Goal: Task Accomplishment & Management: Complete application form

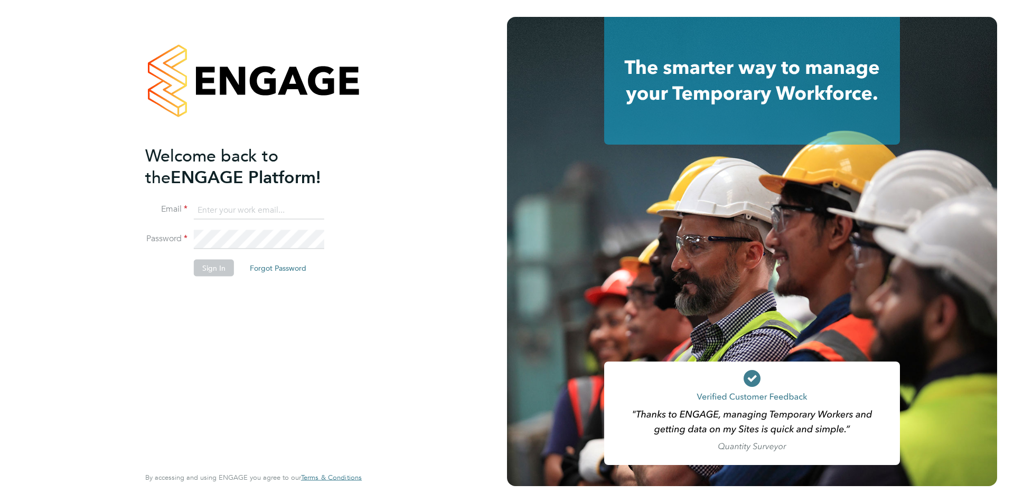
type input "[EMAIL_ADDRESS][DOMAIN_NAME]"
click at [220, 263] on button "Sign In" at bounding box center [214, 267] width 40 height 17
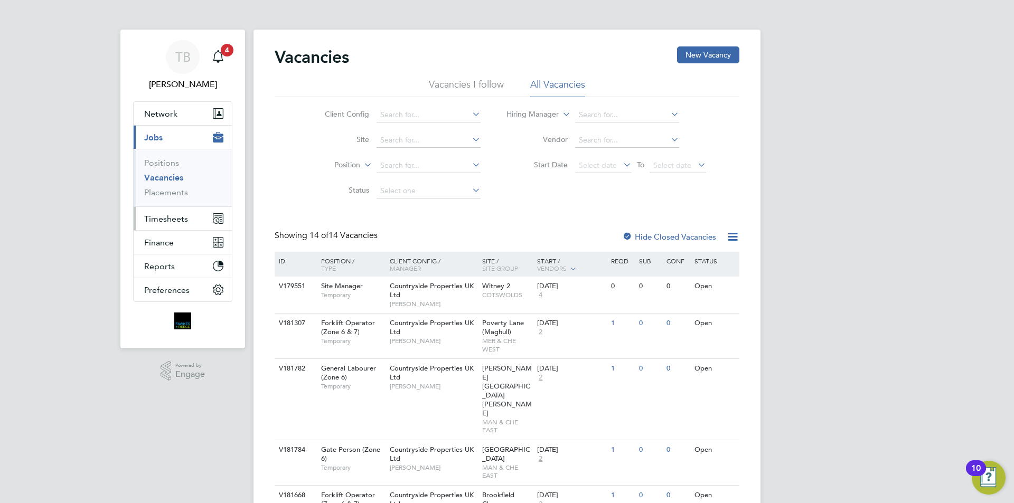
click at [165, 219] on span "Timesheets" at bounding box center [166, 219] width 44 height 10
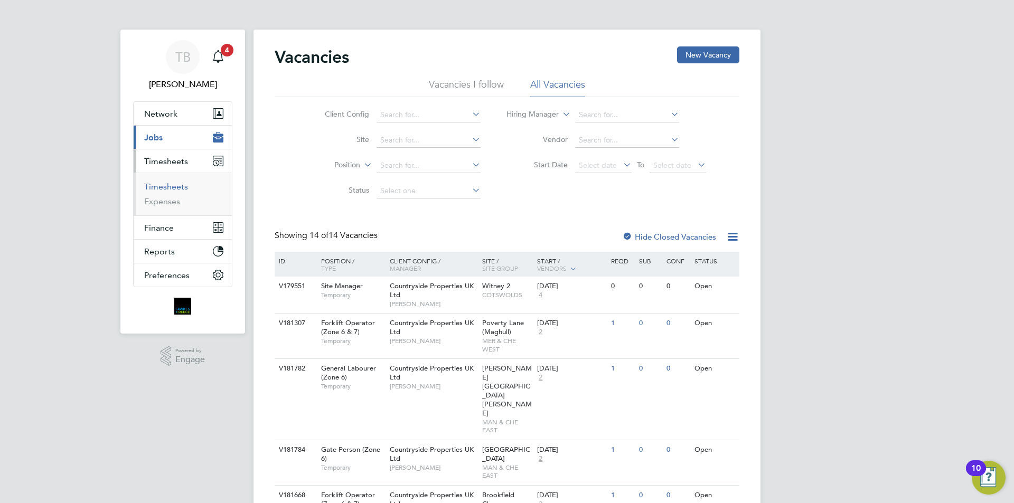
click at [174, 189] on link "Timesheets" at bounding box center [166, 187] width 44 height 10
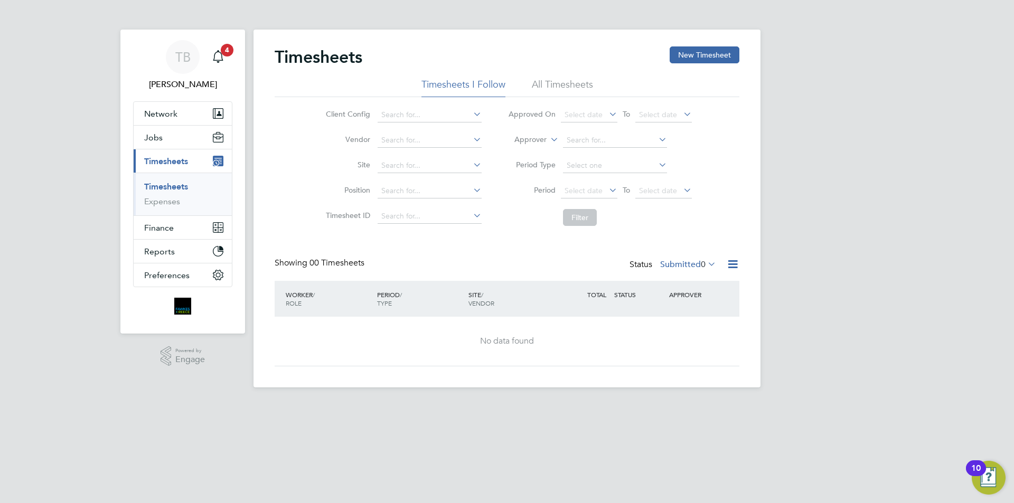
click at [693, 65] on div "Timesheets New Timesheet" at bounding box center [507, 62] width 465 height 32
click at [708, 48] on button "New Timesheet" at bounding box center [705, 54] width 70 height 17
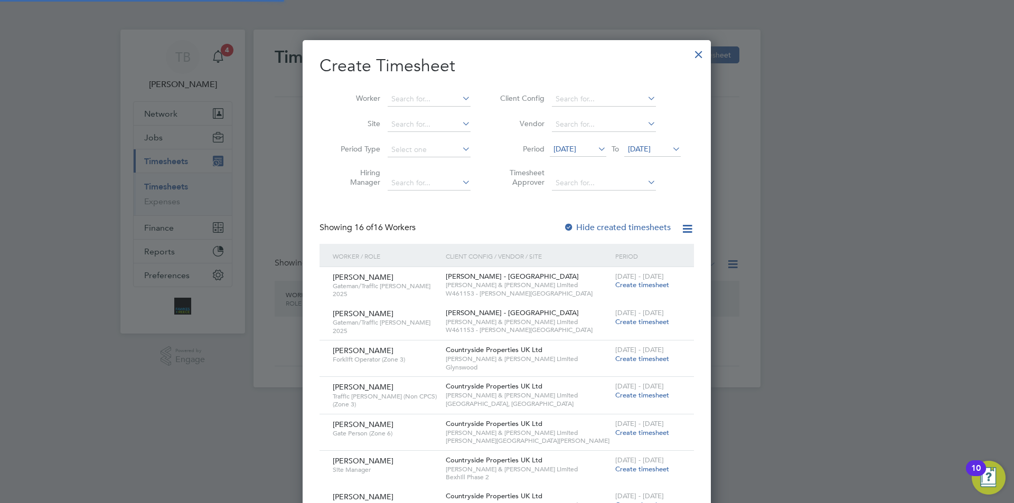
scroll to position [1120, 409]
click at [568, 151] on span "19 Sep 2025" at bounding box center [564, 149] width 23 height 10
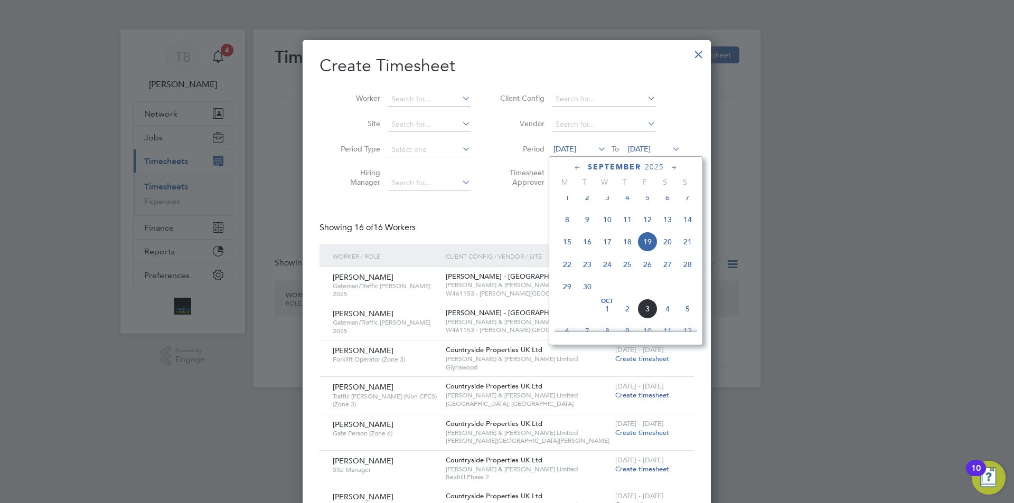
click at [570, 230] on span "8" at bounding box center [567, 220] width 20 height 20
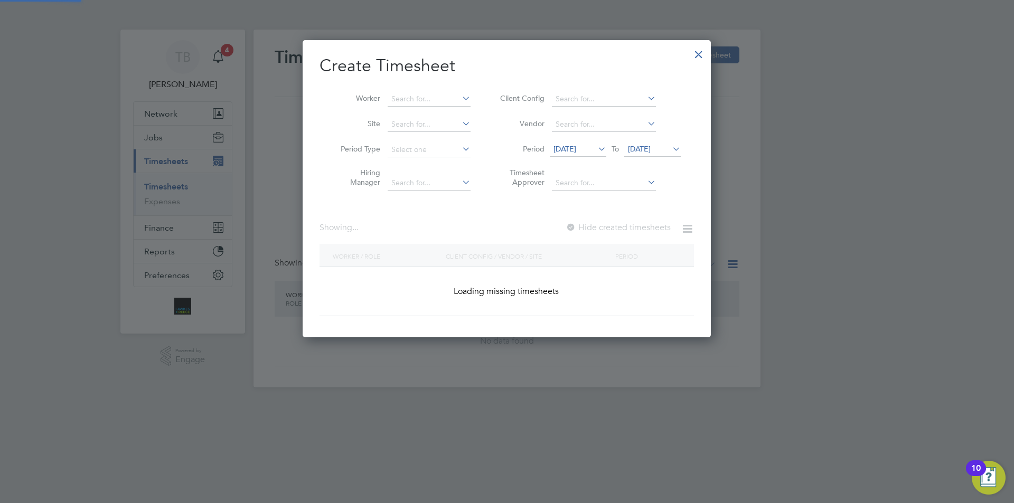
scroll to position [1628, 409]
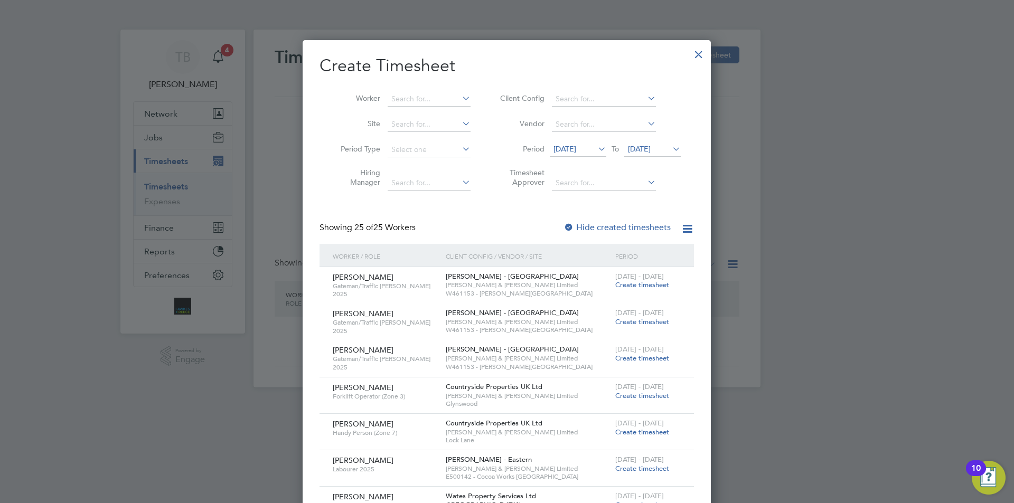
click at [576, 149] on span "08 Sep 2025" at bounding box center [564, 149] width 23 height 10
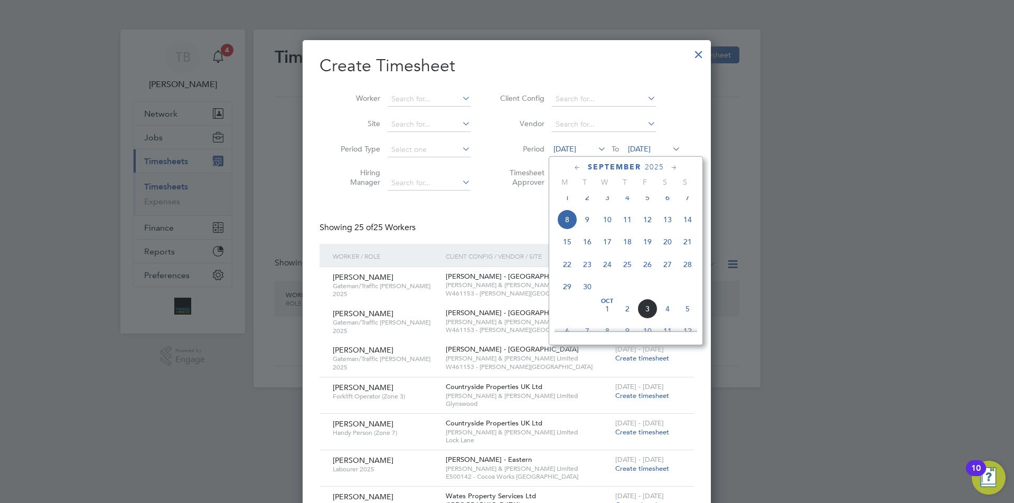
scroll to position [343, 0]
click at [569, 274] on span "15" at bounding box center [567, 265] width 20 height 20
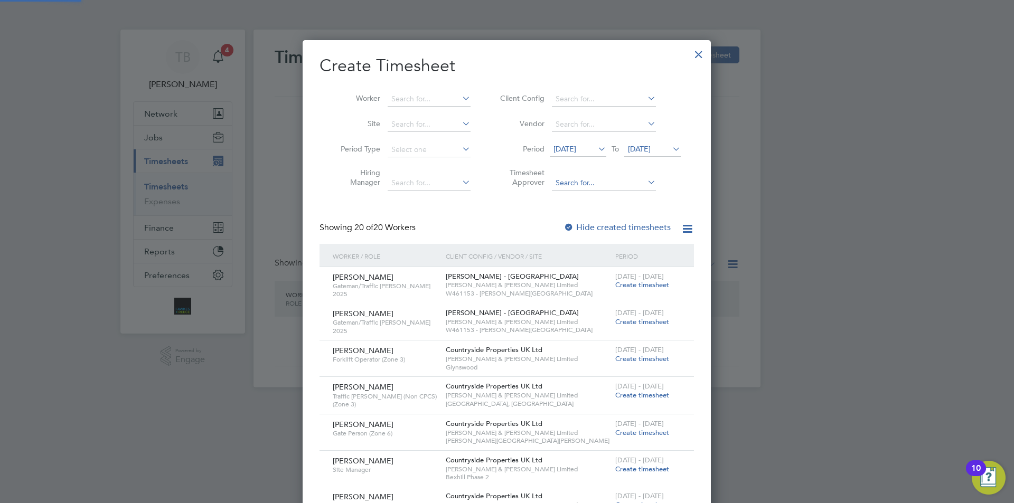
scroll to position [1265, 409]
click at [627, 155] on span "26 Sep 2025" at bounding box center [652, 150] width 57 height 14
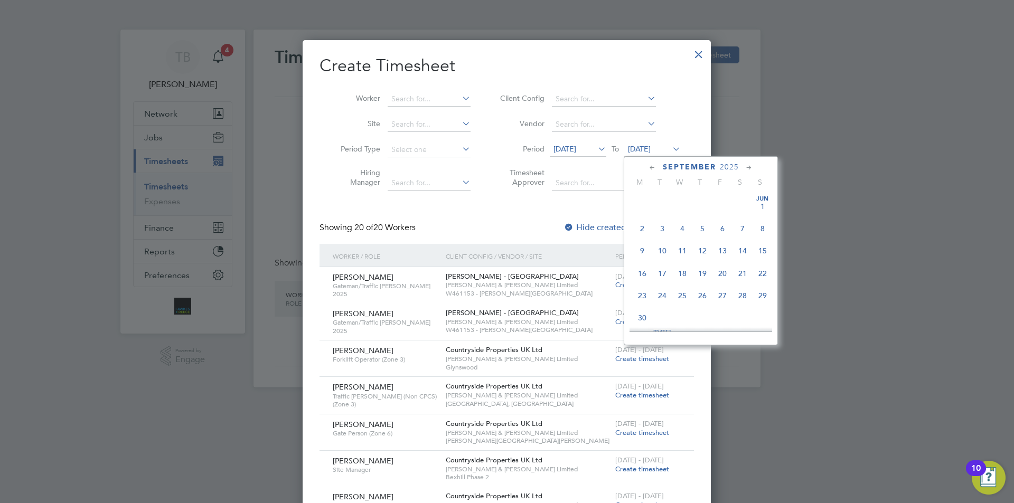
scroll to position [389, 0]
click at [765, 248] on span "28" at bounding box center [763, 241] width 20 height 20
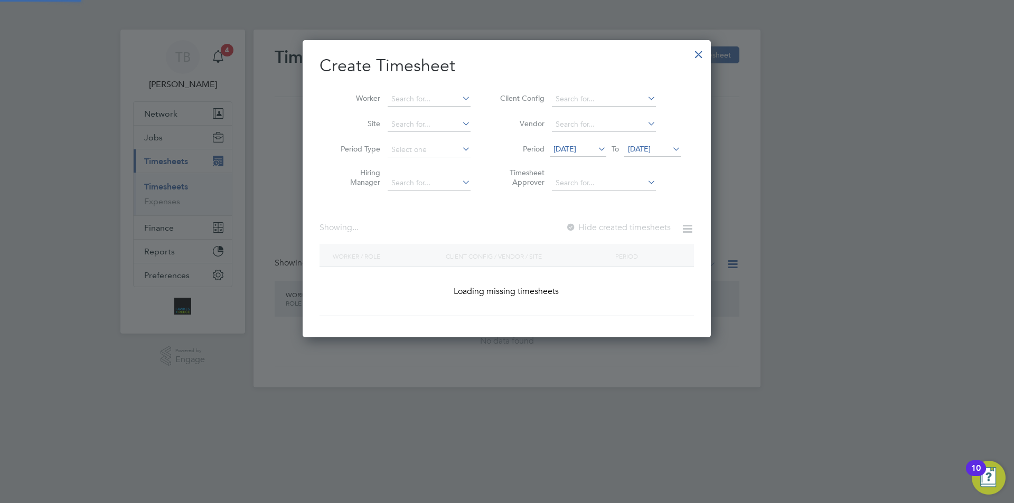
scroll to position [1556, 409]
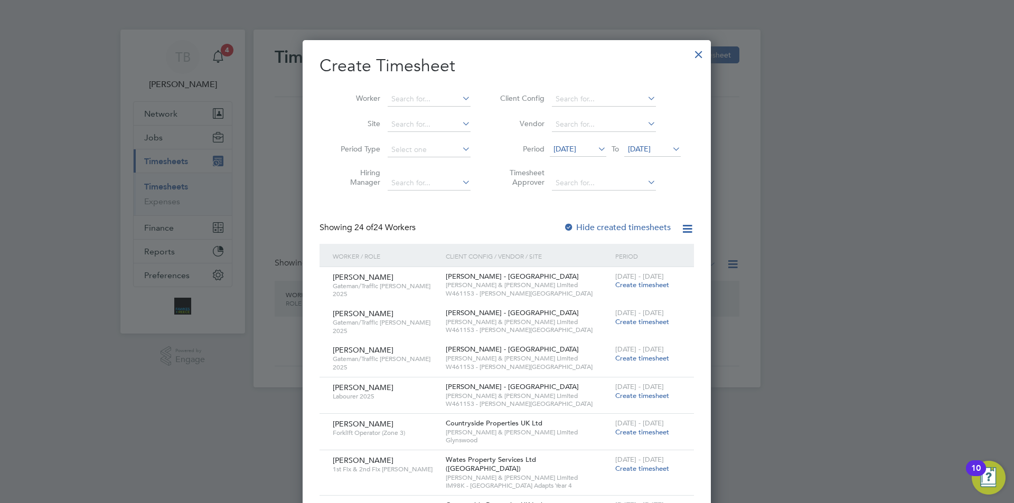
click at [591, 144] on span "15 Sep 2025" at bounding box center [578, 150] width 57 height 14
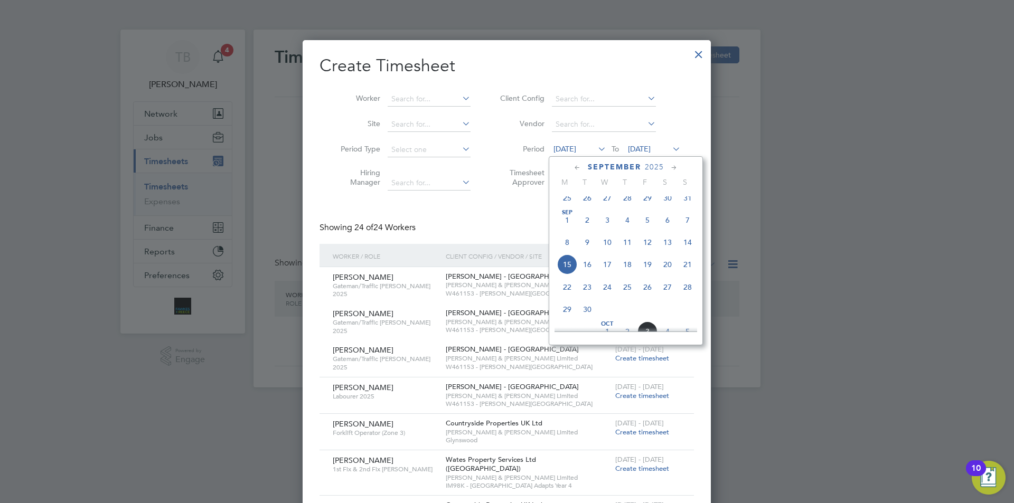
scroll to position [365, 0]
click at [605, 319] on span "Oct 1" at bounding box center [607, 309] width 20 height 20
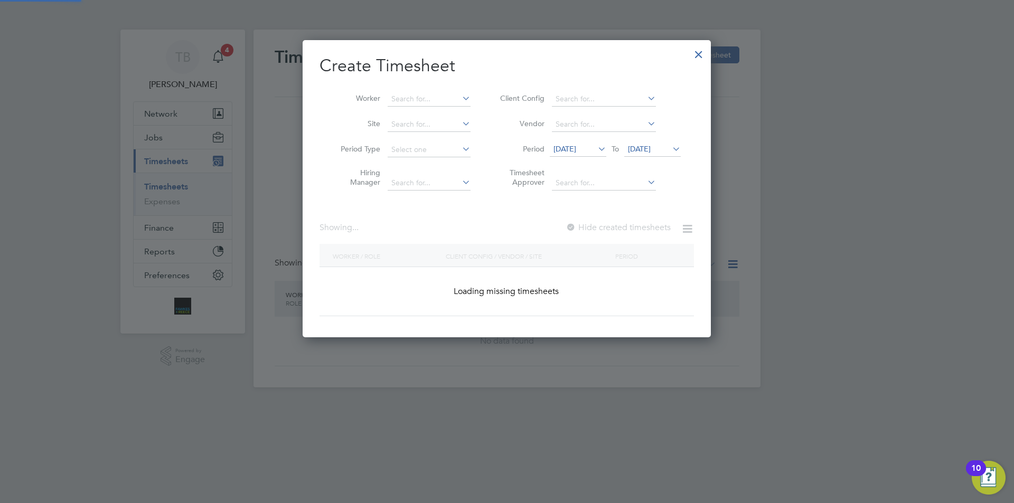
scroll to position [1375, 409]
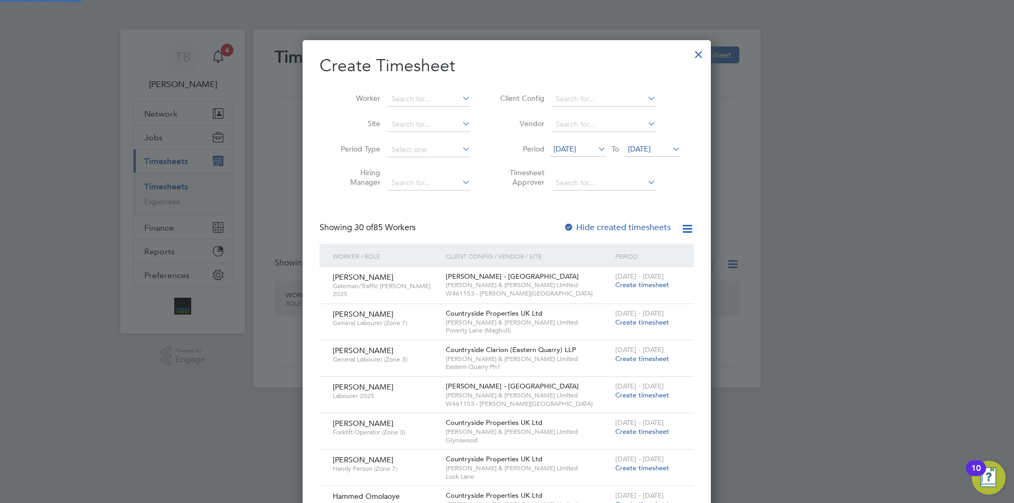
click at [651, 146] on span "01 Oct 2025" at bounding box center [639, 149] width 23 height 10
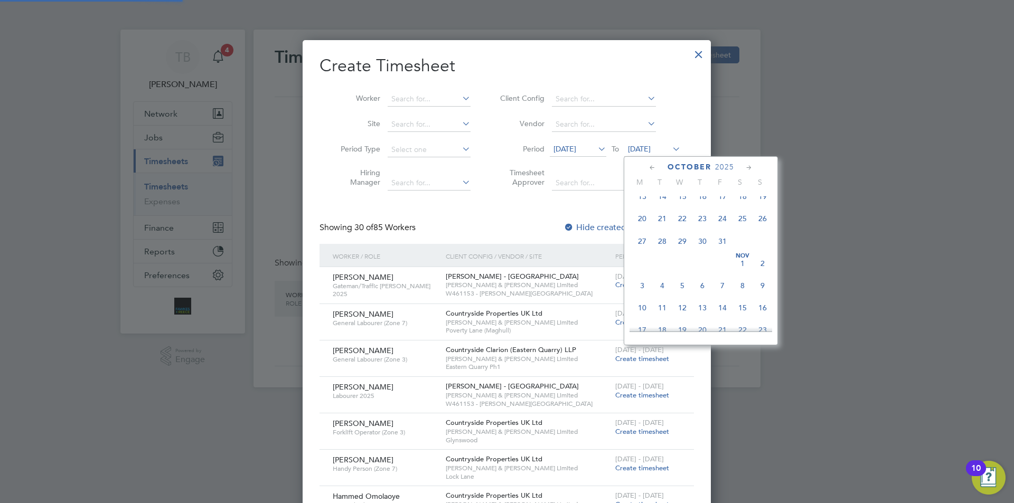
scroll to position [297, 0]
click at [760, 250] on span "5" at bounding box center [763, 243] width 20 height 20
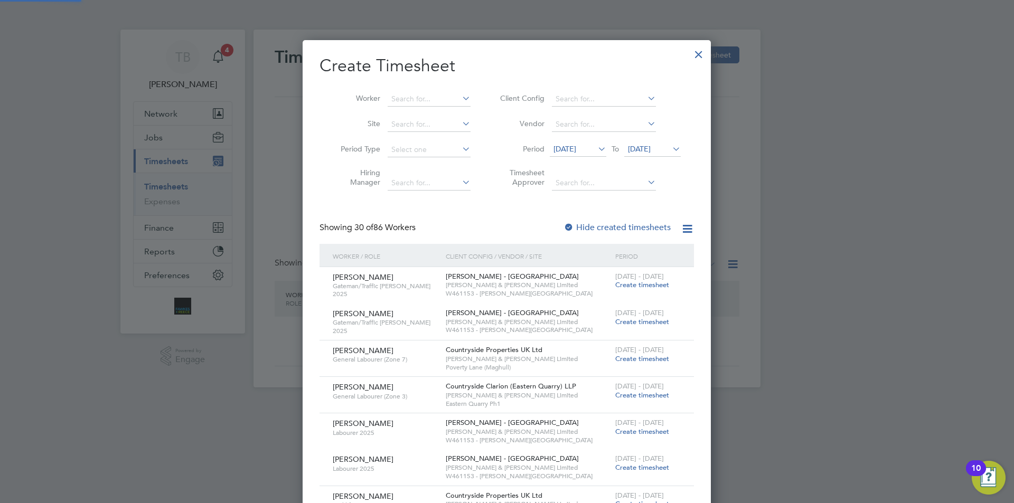
scroll to position [1483, 409]
click at [404, 96] on input at bounding box center [429, 99] width 83 height 15
click at [448, 116] on li "Hugh Mulligan" at bounding box center [453, 113] width 133 height 14
type input "Hugh Mulligan"
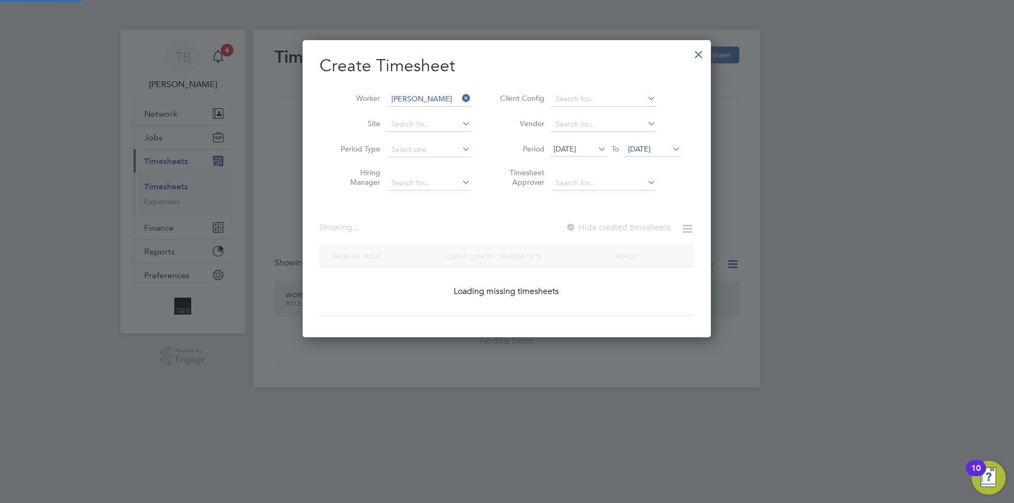
scroll to position [0, 0]
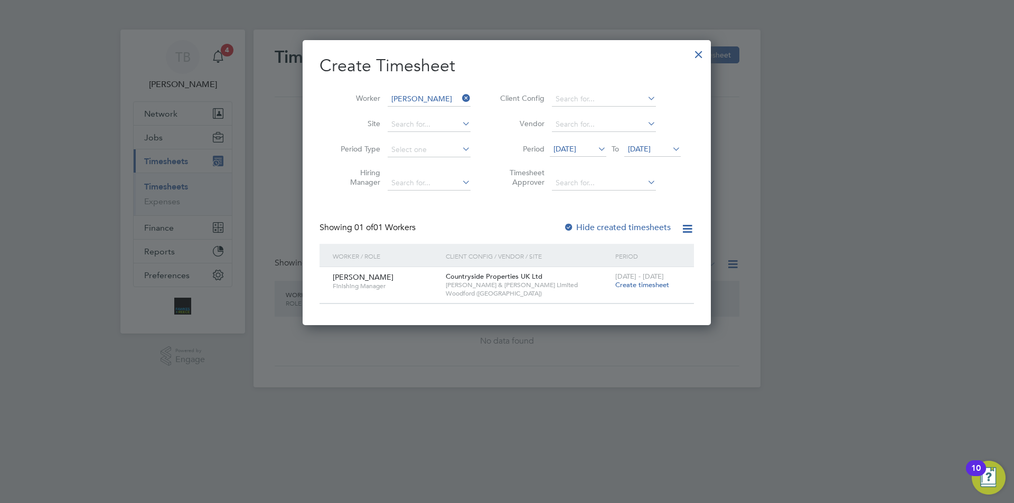
click at [633, 284] on span "Create timesheet" at bounding box center [642, 284] width 54 height 9
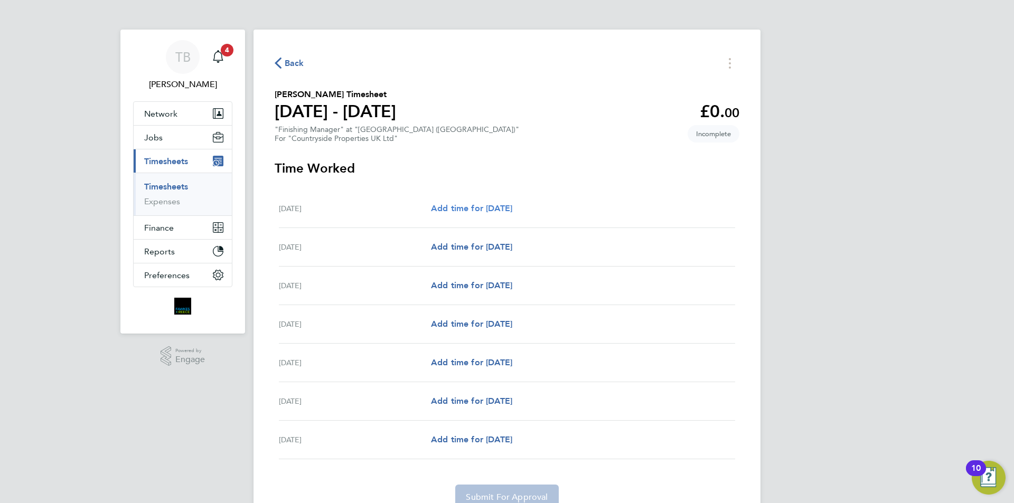
click at [512, 206] on span "Add time for Mon 29 Sep" at bounding box center [471, 208] width 81 height 10
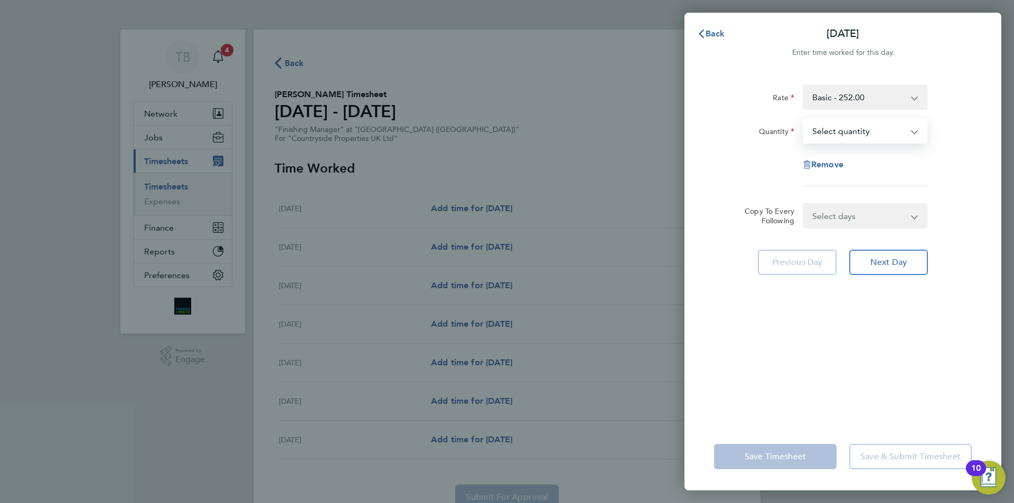
click at [814, 125] on select "Select quantity 0.5 1" at bounding box center [859, 130] width 110 height 23
select select "1"
click at [804, 119] on select "Select quantity 0.5 1" at bounding box center [859, 130] width 110 height 23
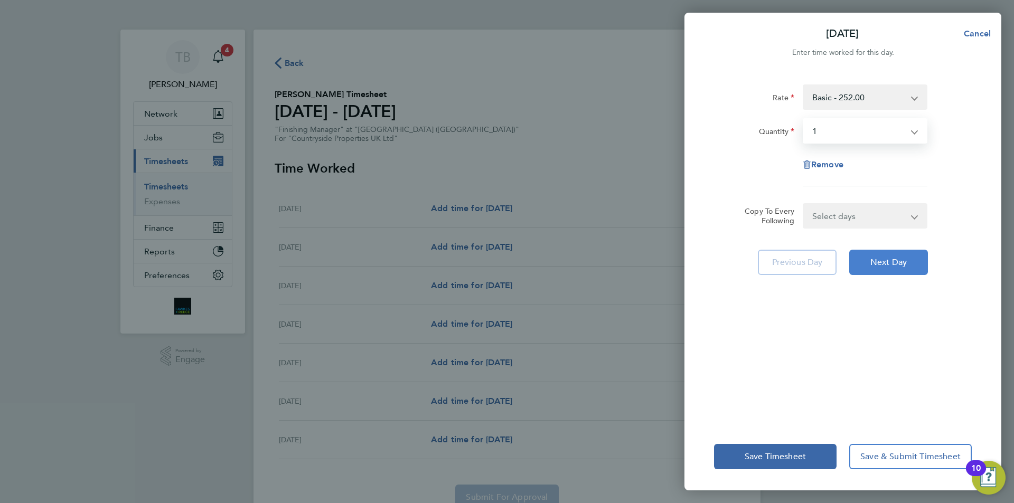
click at [886, 266] on span "Next Day" at bounding box center [888, 262] width 36 height 11
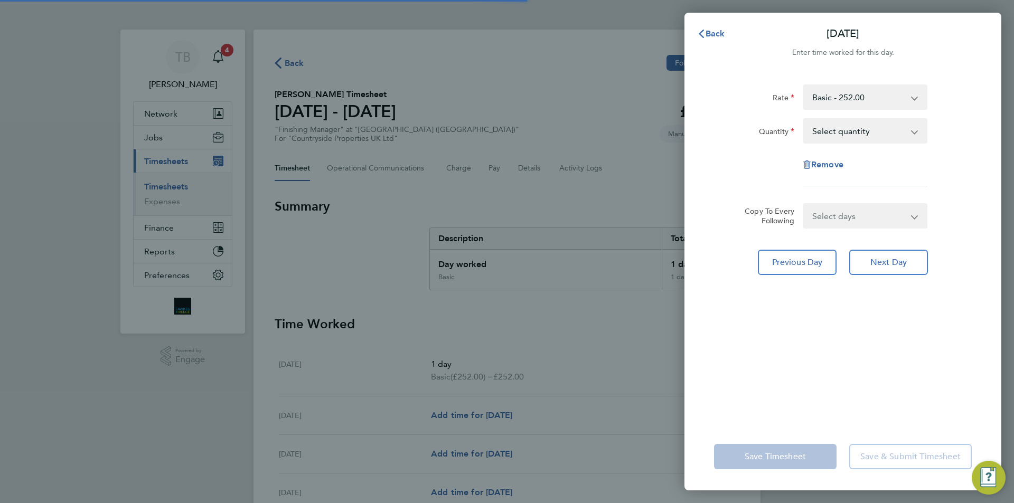
click at [864, 130] on select "Select quantity 0.5 1" at bounding box center [859, 130] width 110 height 23
select select "1"
click at [804, 119] on select "Select quantity 0.5 1" at bounding box center [859, 130] width 110 height 23
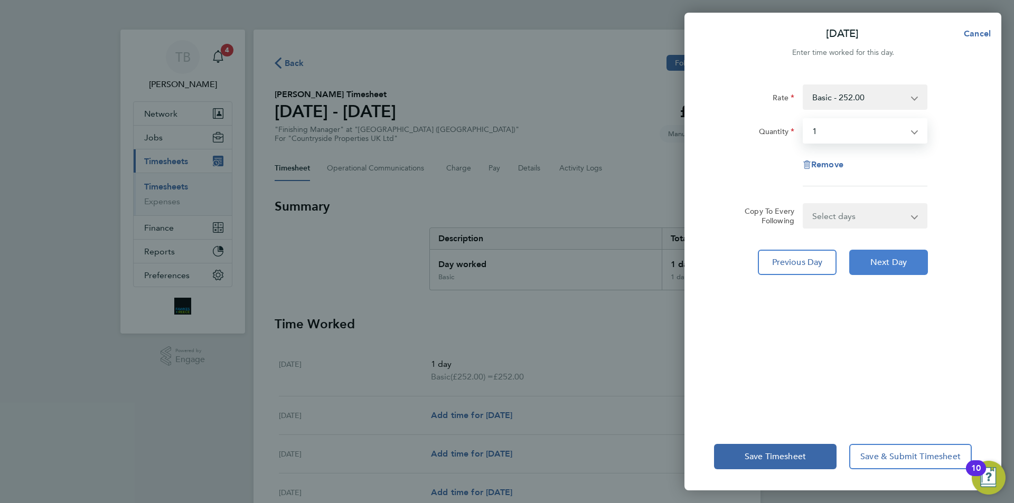
drag, startPoint x: 891, startPoint y: 250, endPoint x: 889, endPoint y: 243, distance: 7.6
click at [891, 250] on button "Next Day" at bounding box center [888, 262] width 79 height 25
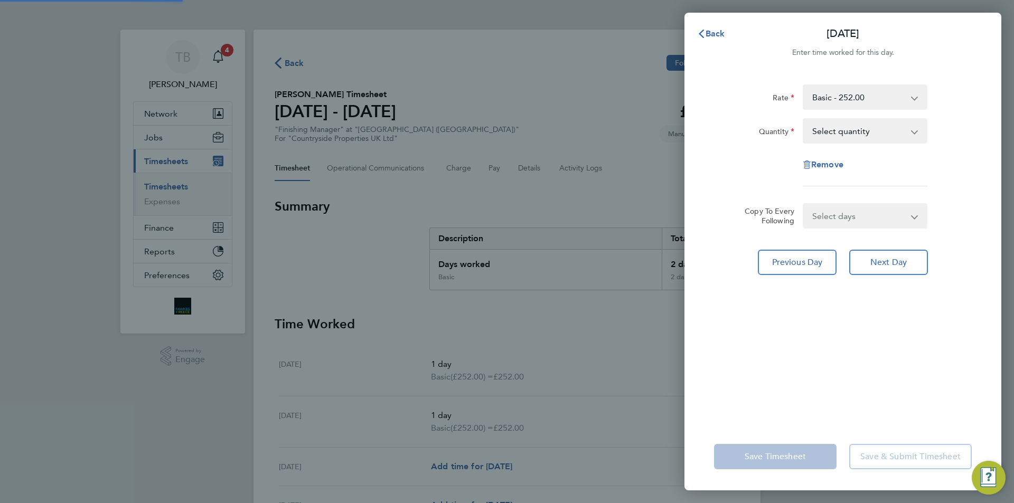
click at [859, 128] on select "Select quantity 0.5 1" at bounding box center [859, 130] width 110 height 23
select select "1"
click at [804, 119] on select "Select quantity 0.5 1" at bounding box center [859, 130] width 110 height 23
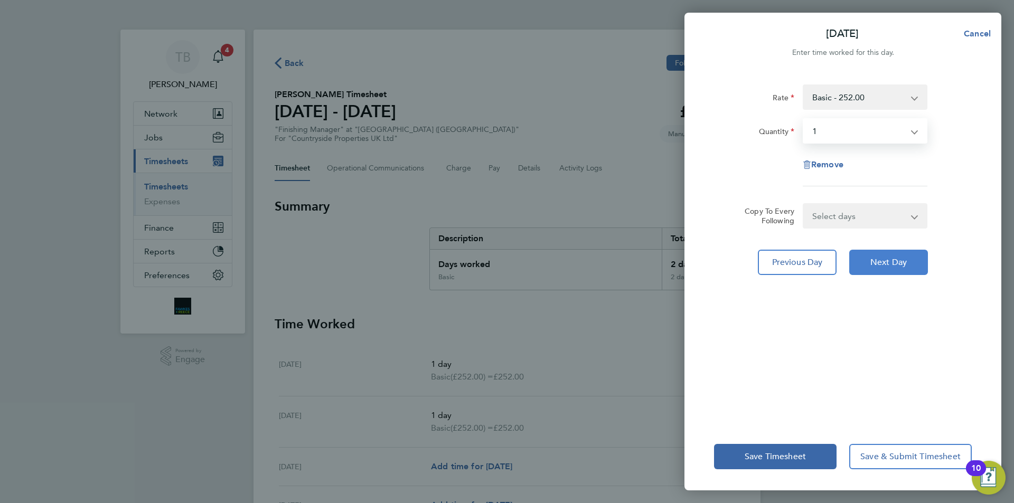
click at [894, 271] on button "Next Day" at bounding box center [888, 262] width 79 height 25
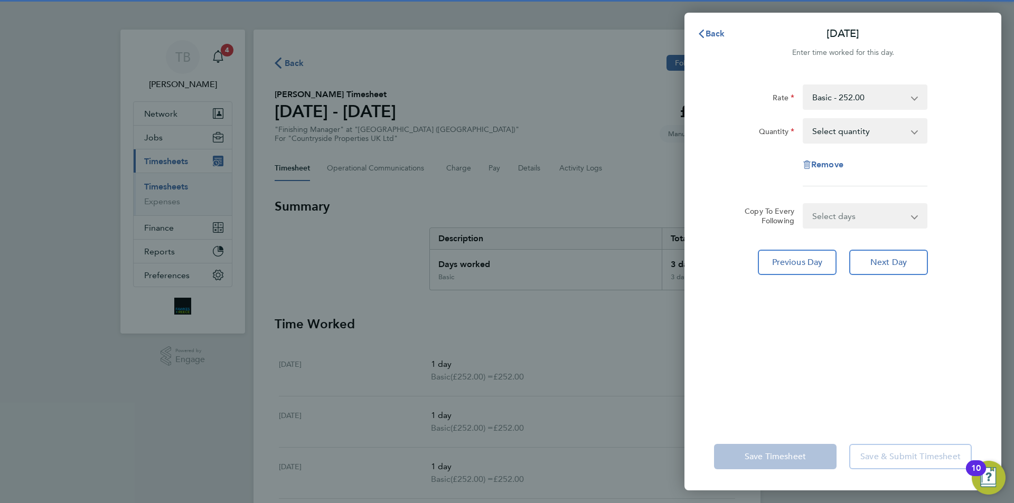
drag, startPoint x: 881, startPoint y: 127, endPoint x: 874, endPoint y: 135, distance: 10.5
click at [880, 126] on select "Select quantity 0.5 1" at bounding box center [859, 130] width 110 height 23
select select "1"
click at [804, 119] on select "Select quantity 0.5 1" at bounding box center [859, 130] width 110 height 23
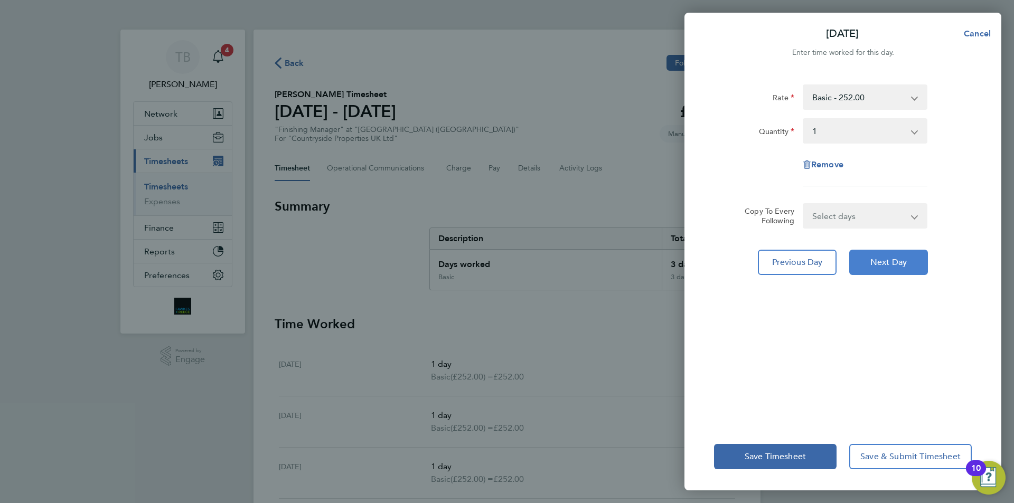
click at [912, 260] on button "Next Day" at bounding box center [888, 262] width 79 height 25
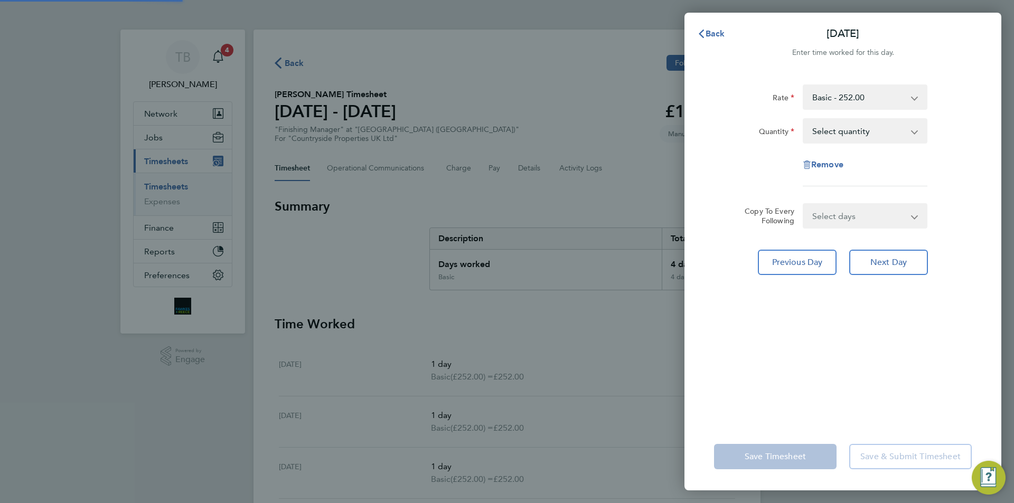
click at [850, 130] on select "Select quantity 0.5 1" at bounding box center [859, 130] width 110 height 23
select select "1"
click at [804, 119] on select "Select quantity 0.5 1" at bounding box center [859, 130] width 110 height 23
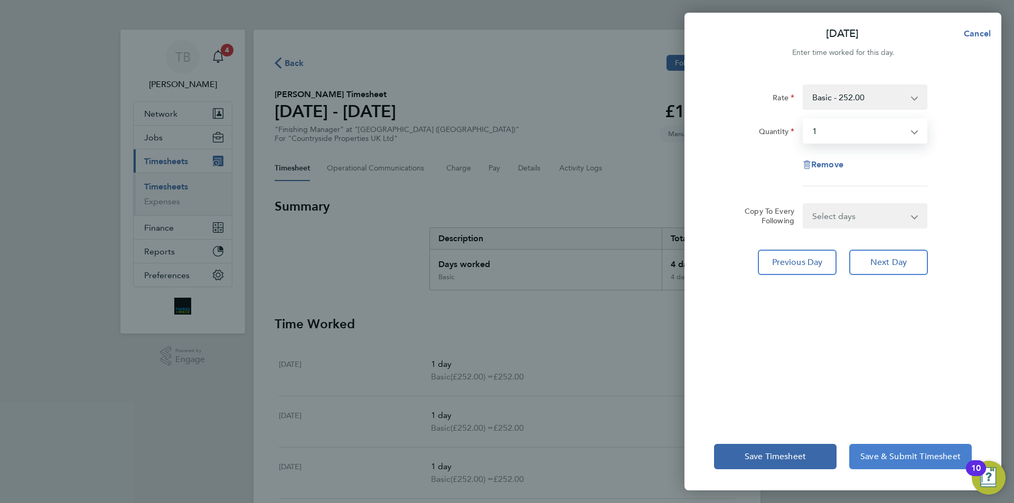
click at [866, 457] on span "Save & Submit Timesheet" at bounding box center [910, 457] width 100 height 11
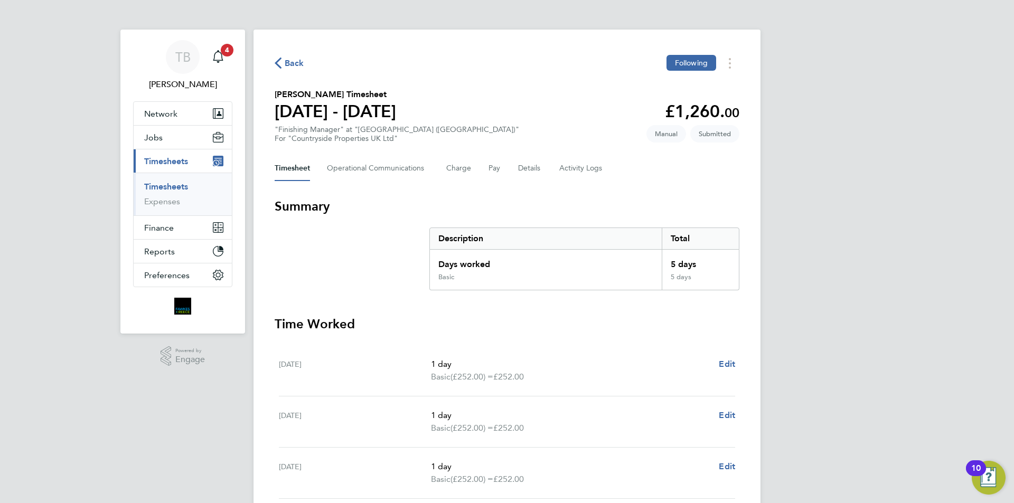
click at [172, 185] on link "Timesheets" at bounding box center [166, 187] width 44 height 10
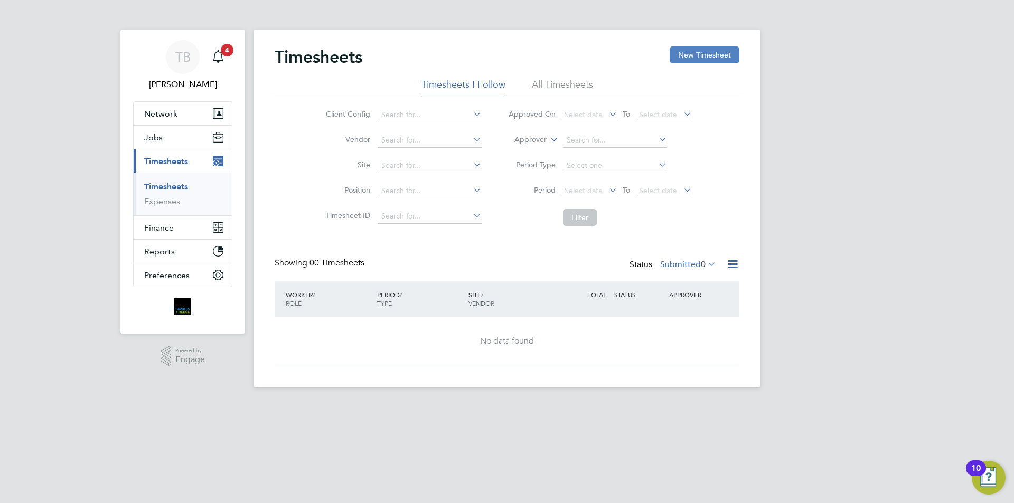
click at [716, 52] on button "New Timesheet" at bounding box center [705, 54] width 70 height 17
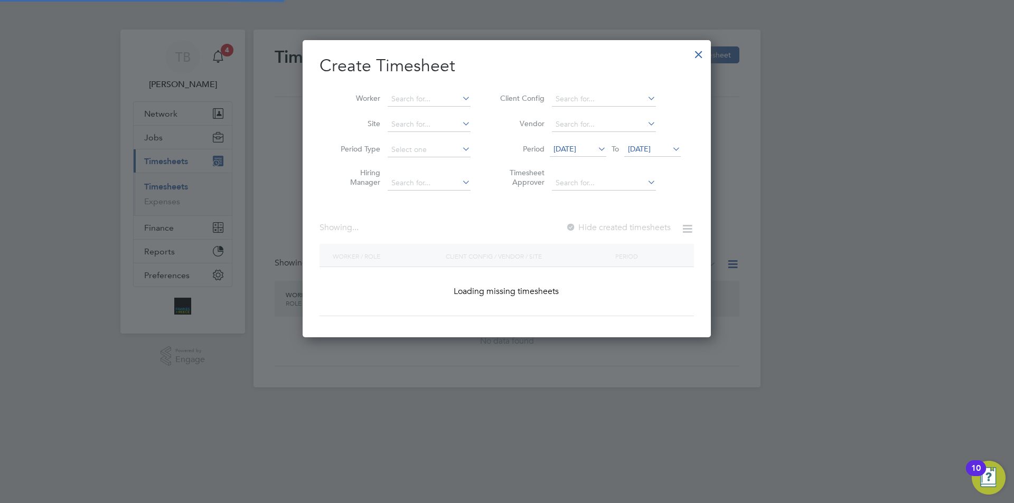
scroll to position [5, 5]
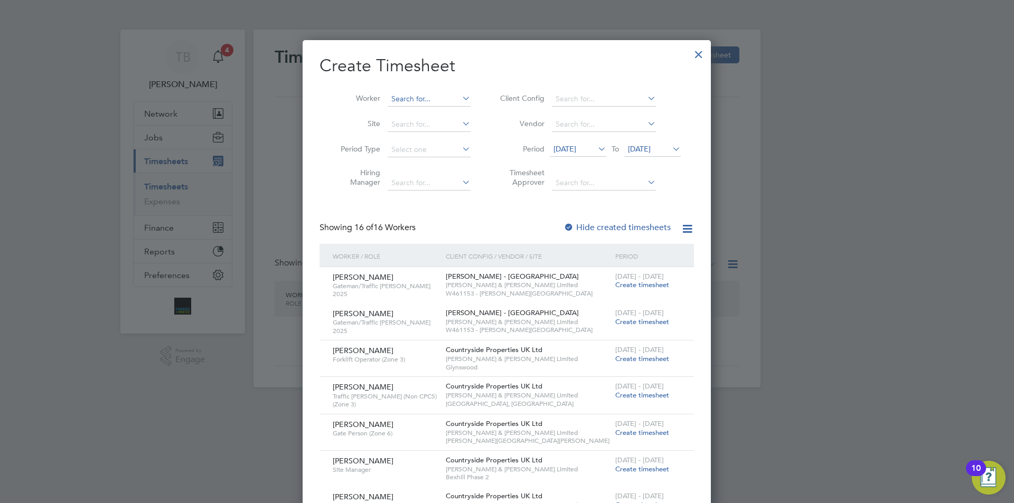
click at [404, 99] on input at bounding box center [429, 99] width 83 height 15
click at [455, 109] on b "Eastwood" at bounding box center [472, 113] width 35 height 9
type input "Wayne Eastwood"
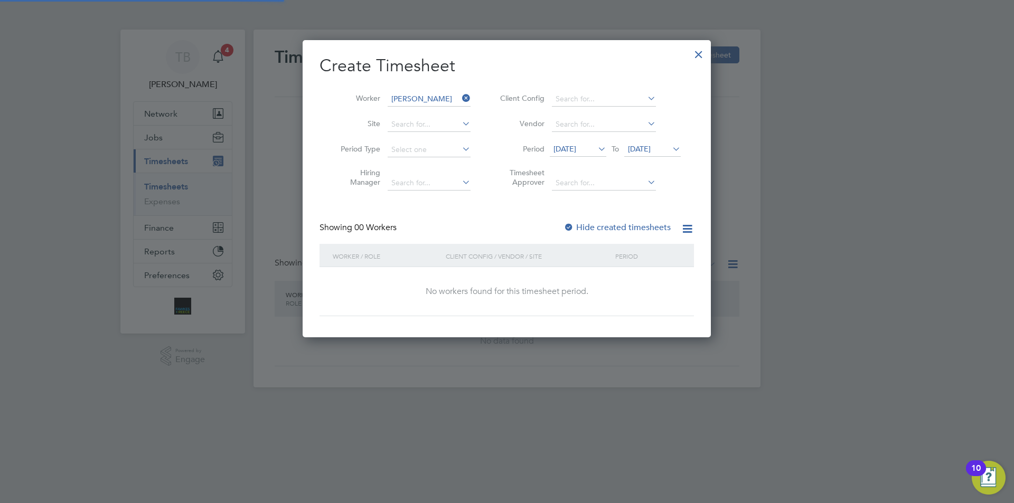
click at [576, 149] on span "19 Sep 2025" at bounding box center [564, 149] width 23 height 10
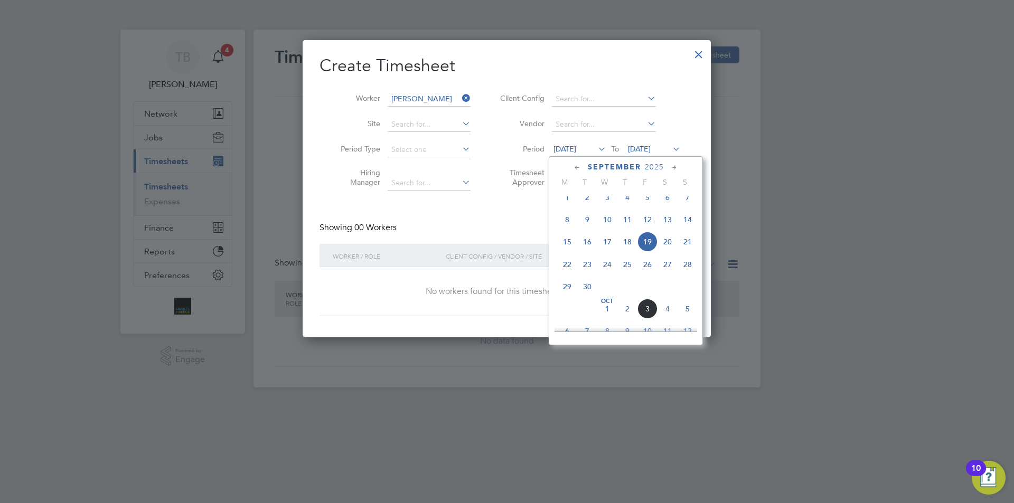
click at [605, 304] on span "Oct" at bounding box center [607, 301] width 20 height 5
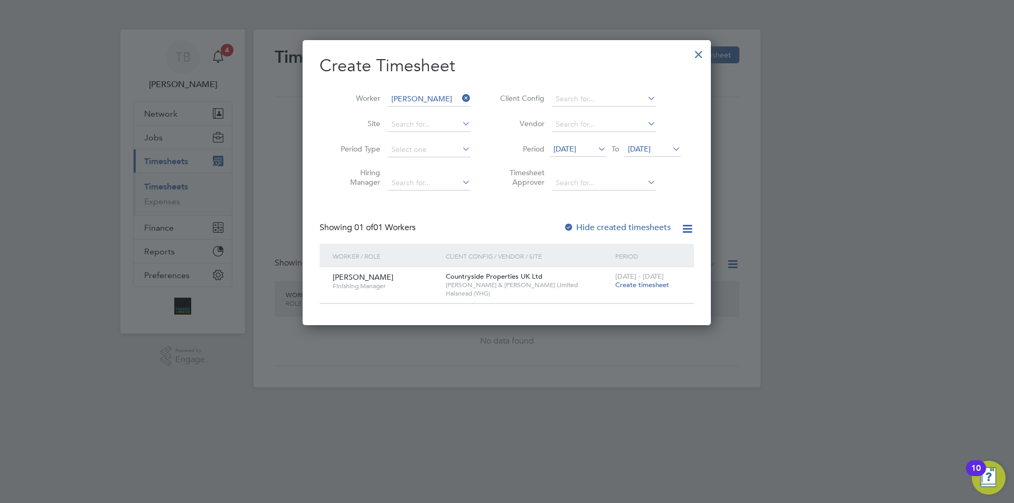
click at [641, 285] on span "Create timesheet" at bounding box center [642, 284] width 54 height 9
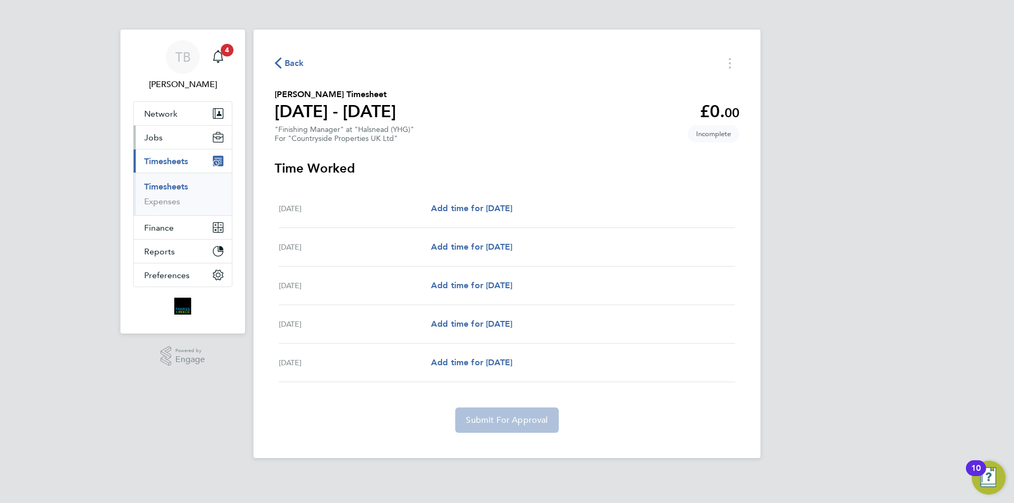
click at [160, 139] on span "Jobs" at bounding box center [153, 138] width 18 height 10
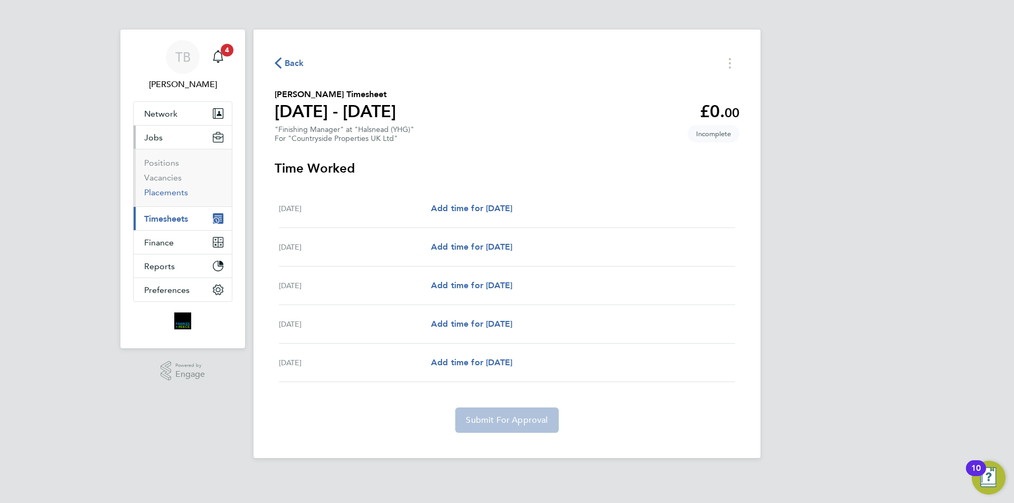
click at [167, 189] on link "Placements" at bounding box center [166, 192] width 44 height 10
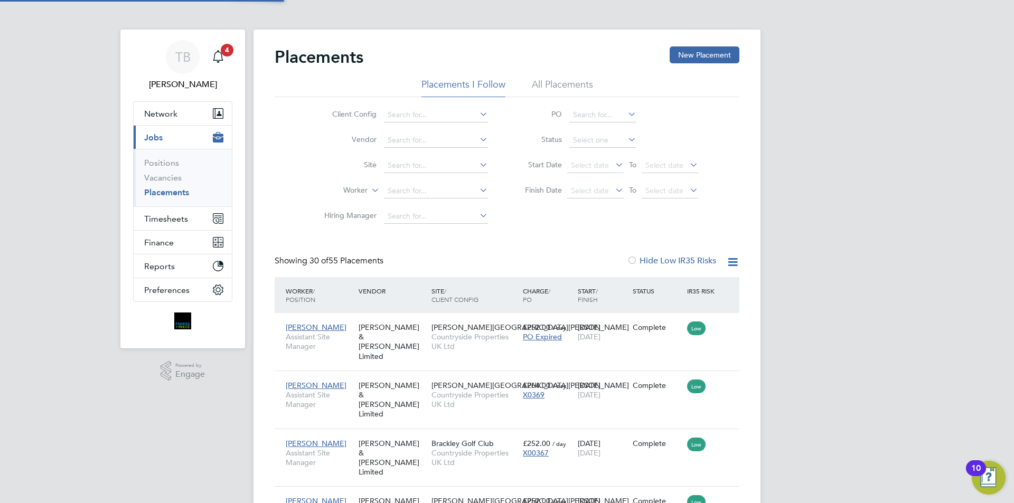
scroll to position [5, 5]
click at [417, 197] on input at bounding box center [436, 191] width 104 height 15
click at [451, 203] on b "Eastw" at bounding box center [461, 205] width 21 height 9
type input "Wayne Eastwood"
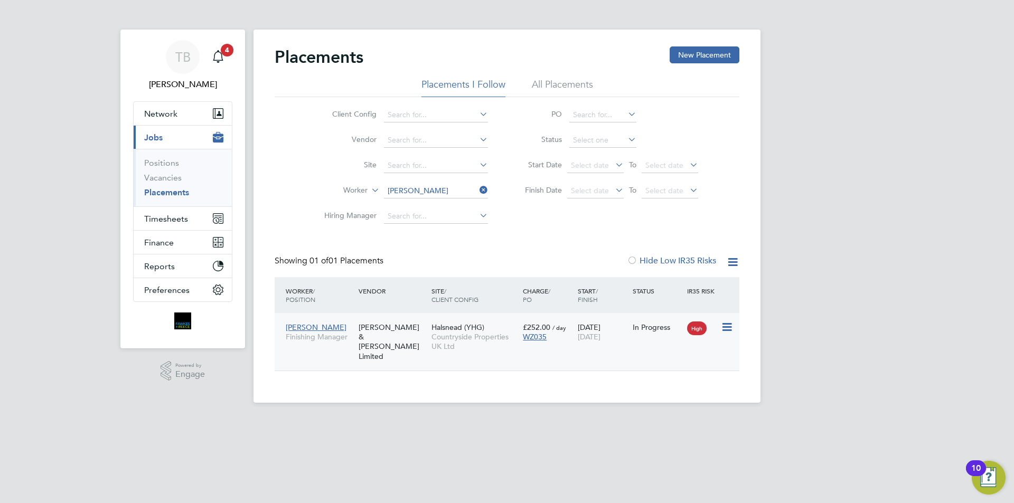
click at [600, 334] on span "03 Oct 2025" at bounding box center [589, 337] width 23 height 10
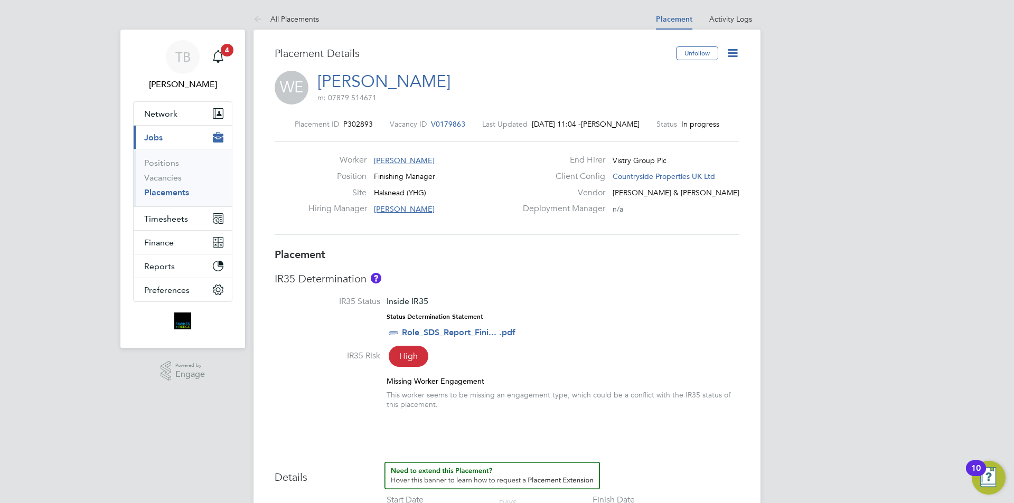
click at [734, 57] on icon at bounding box center [732, 52] width 13 height 13
click at [687, 73] on li "Edit Placement e" at bounding box center [699, 78] width 78 height 15
type input "Lee Roche"
type input "01 Sep 2025"
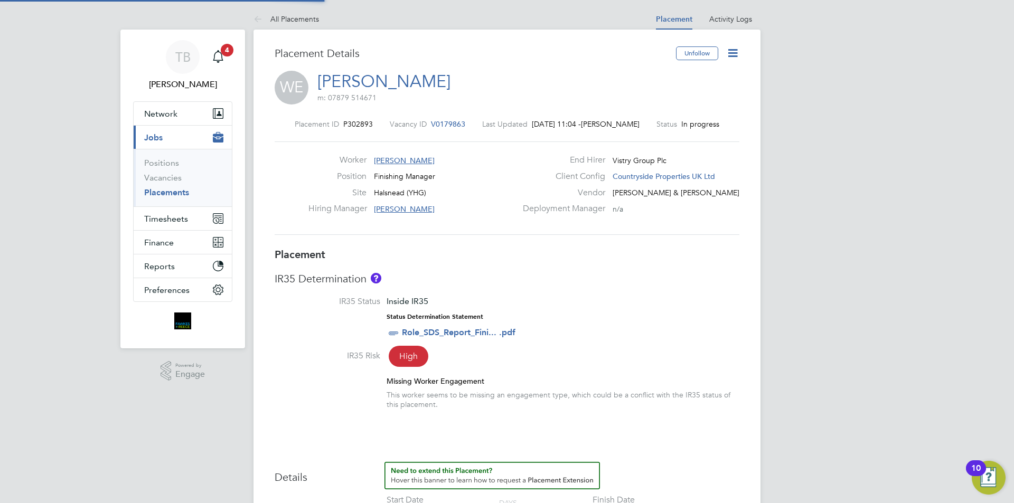
type input "03 Oct 2025"
type input "07:30"
type input "16:30"
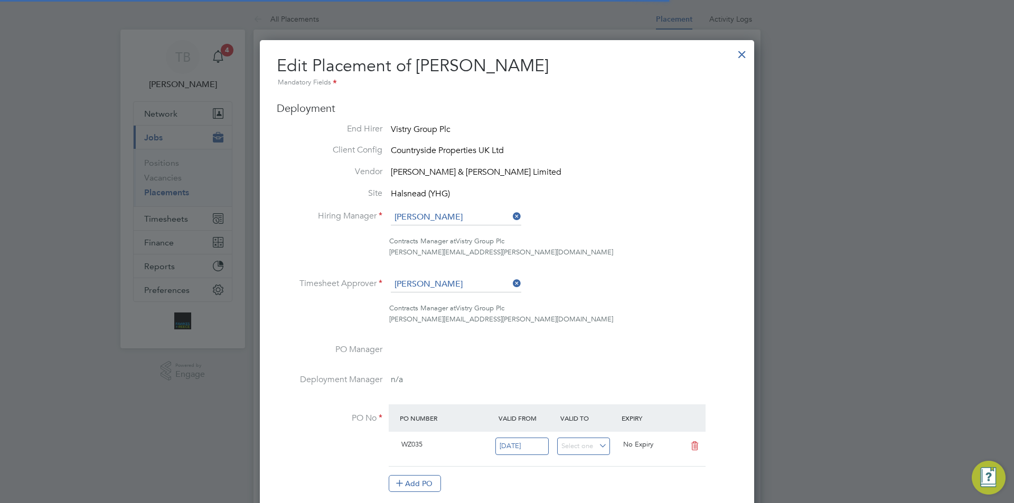
scroll to position [5, 5]
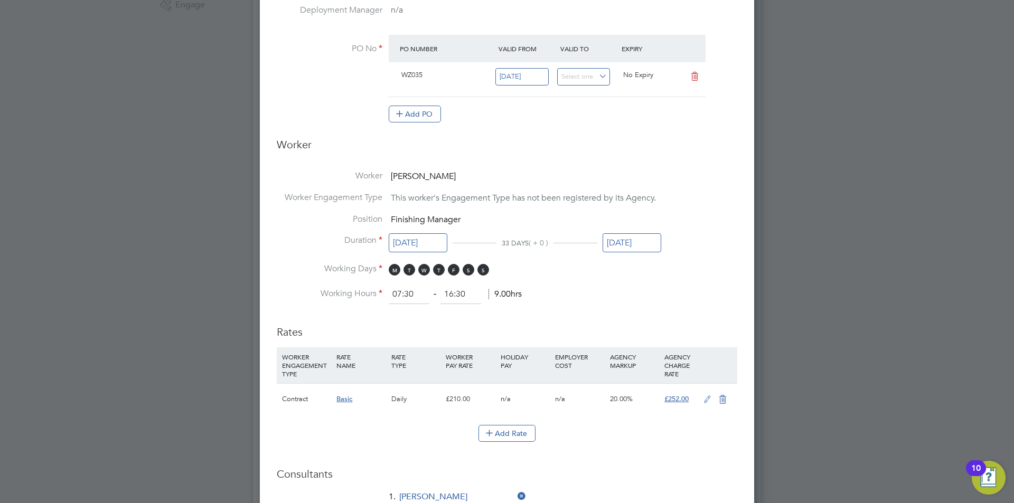
click at [624, 241] on input "03 Oct 2025" at bounding box center [632, 243] width 59 height 20
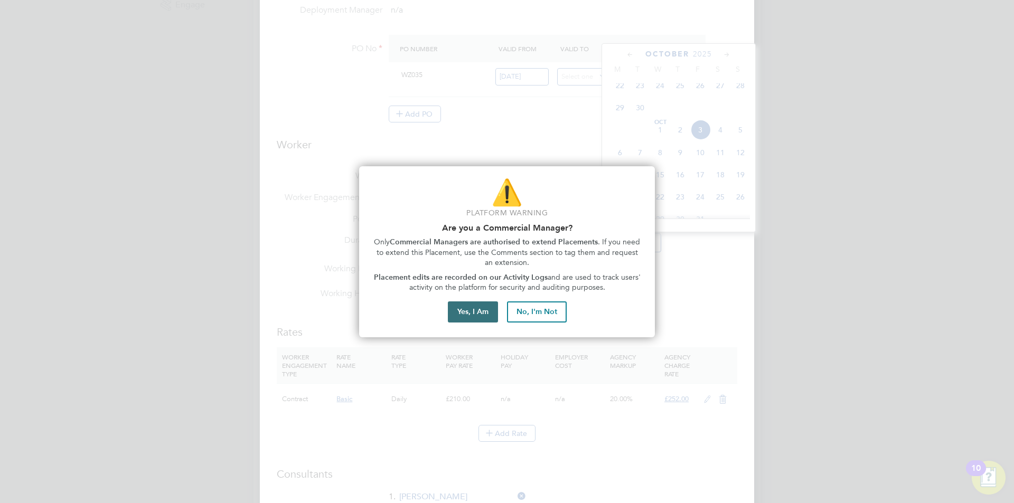
click at [488, 314] on button "Yes, I Am" at bounding box center [473, 312] width 50 height 21
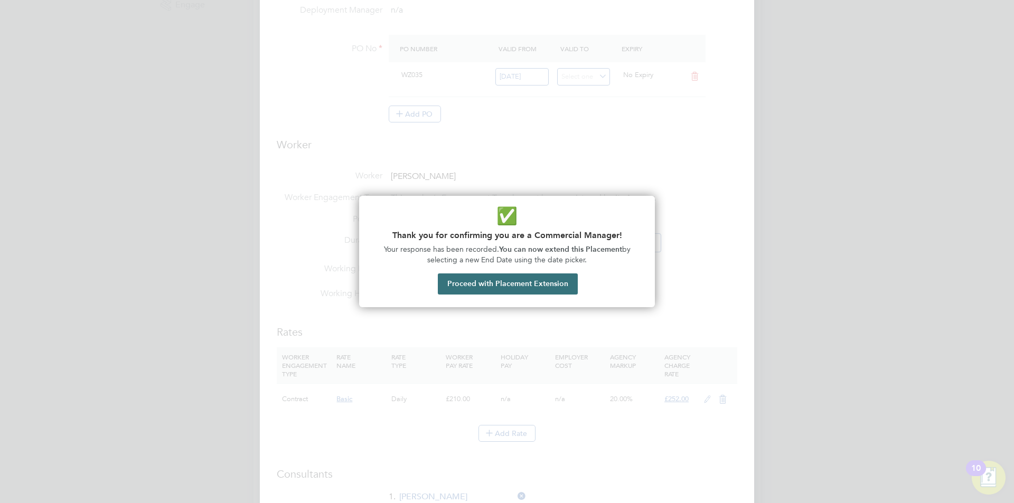
click at [553, 291] on button "Proceed with Placement Extension" at bounding box center [508, 284] width 140 height 21
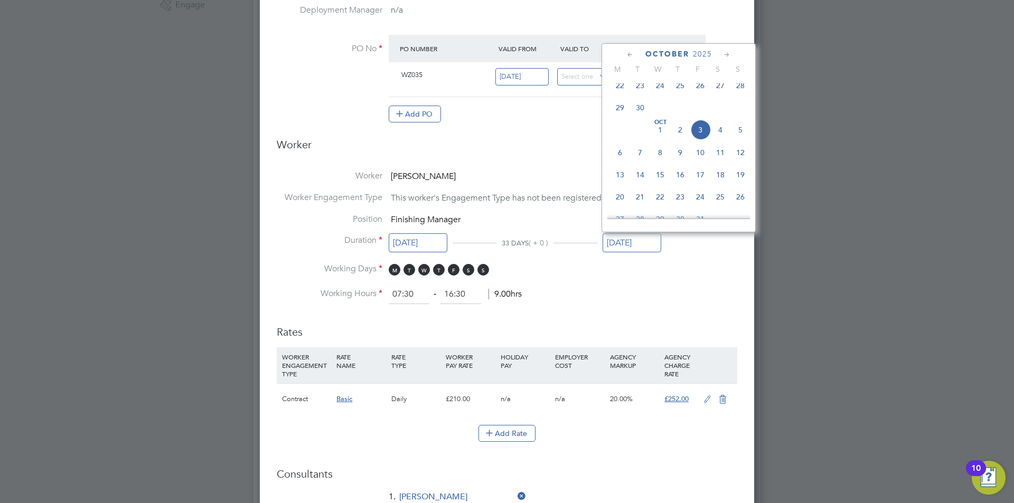
click at [740, 207] on span "26" at bounding box center [740, 197] width 20 height 20
type input "26 Oct 2025"
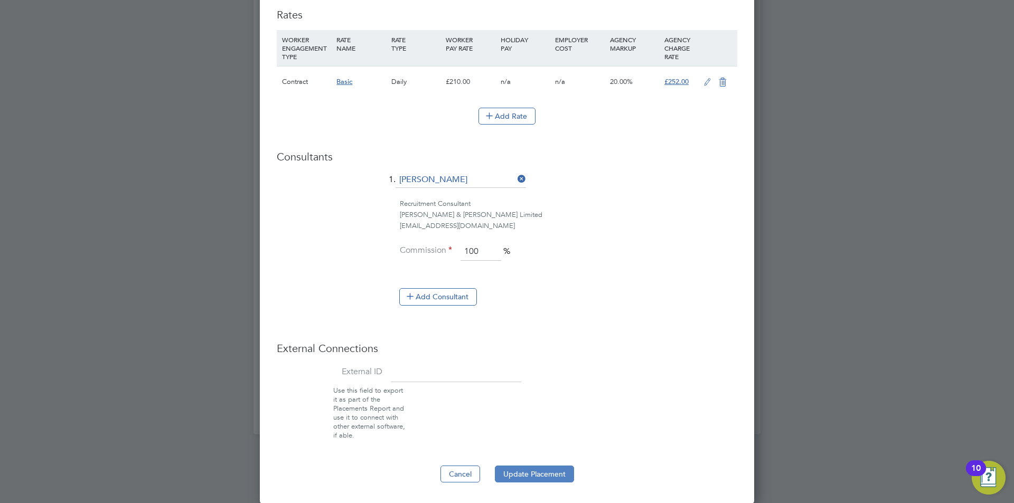
click at [533, 469] on button "Update Placement" at bounding box center [534, 474] width 79 height 17
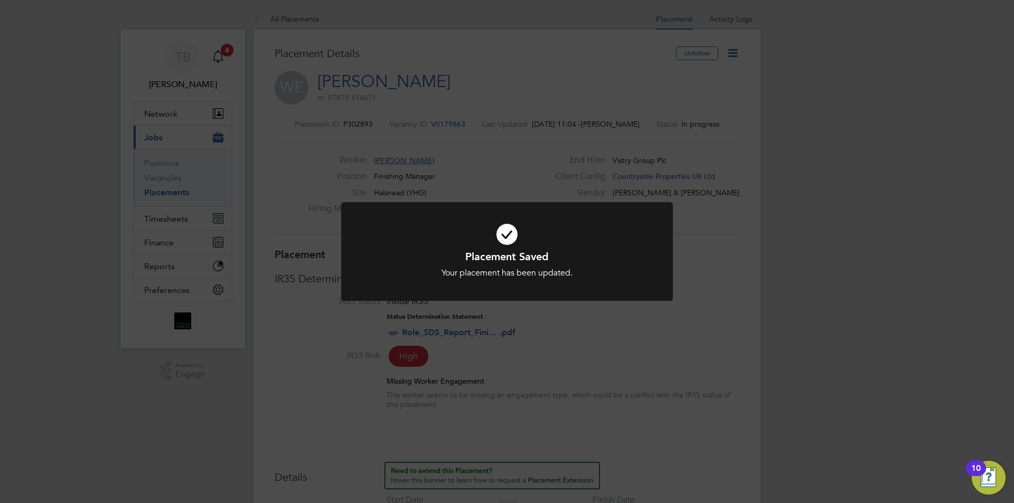
click at [569, 184] on div "Placement Saved Your placement has been updated. Cancel Okay" at bounding box center [507, 251] width 1014 height 503
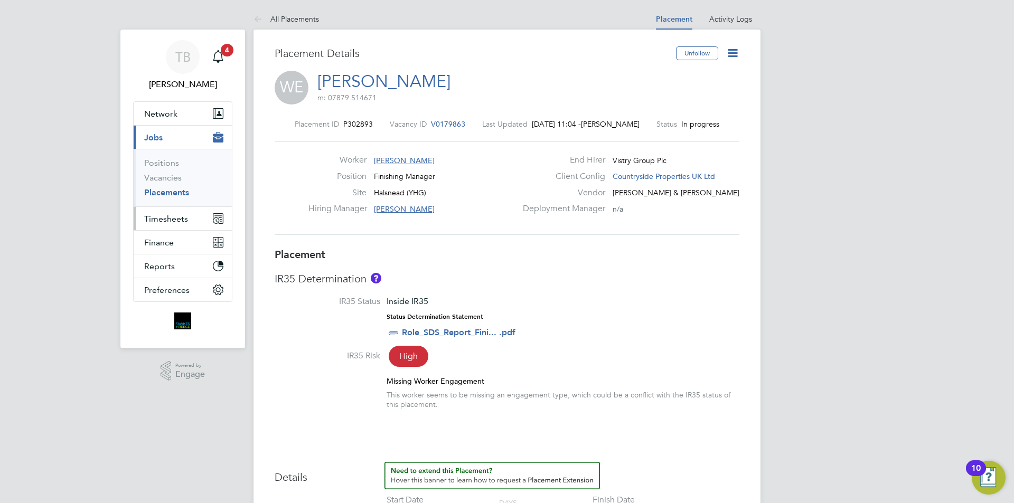
click at [173, 219] on span "Timesheets" at bounding box center [166, 219] width 44 height 10
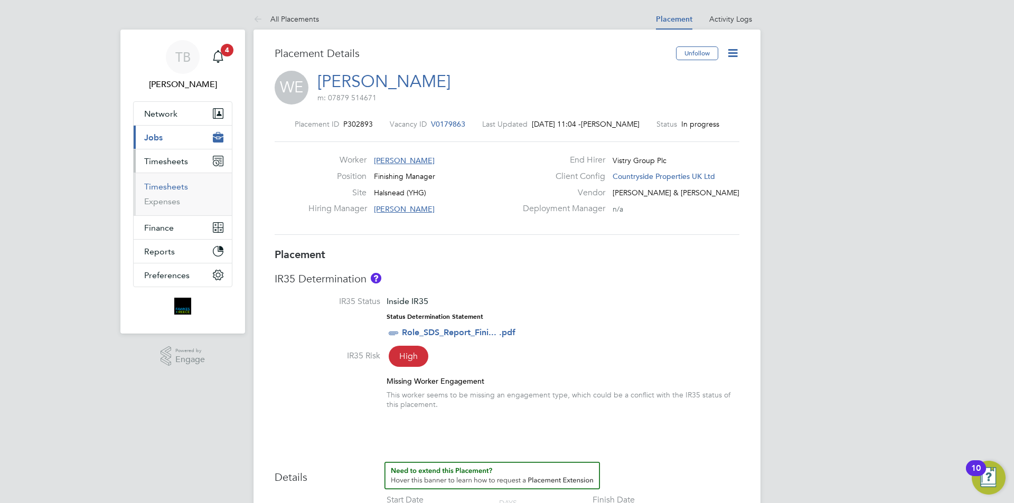
click at [175, 185] on link "Timesheets" at bounding box center [166, 187] width 44 height 10
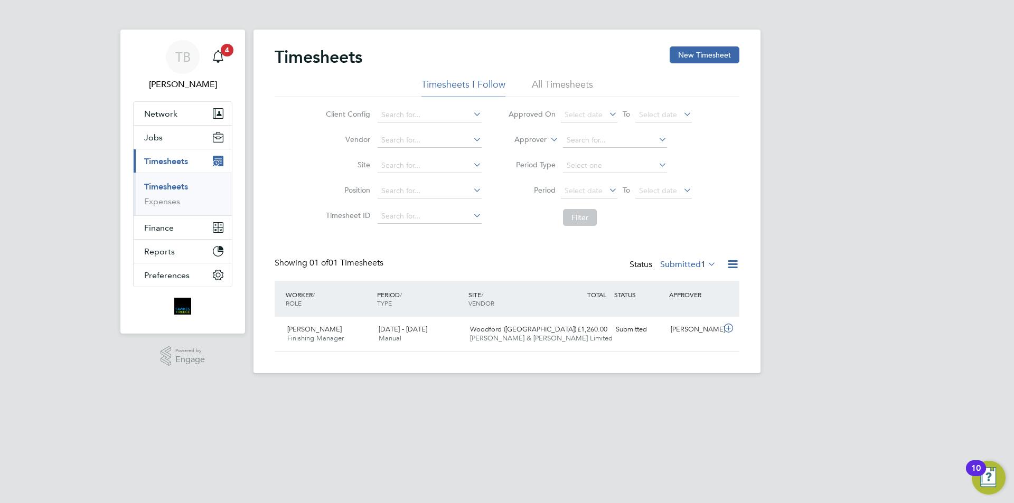
click at [713, 74] on div "Timesheets New Timesheet" at bounding box center [507, 62] width 465 height 32
click at [710, 56] on button "New Timesheet" at bounding box center [705, 54] width 70 height 17
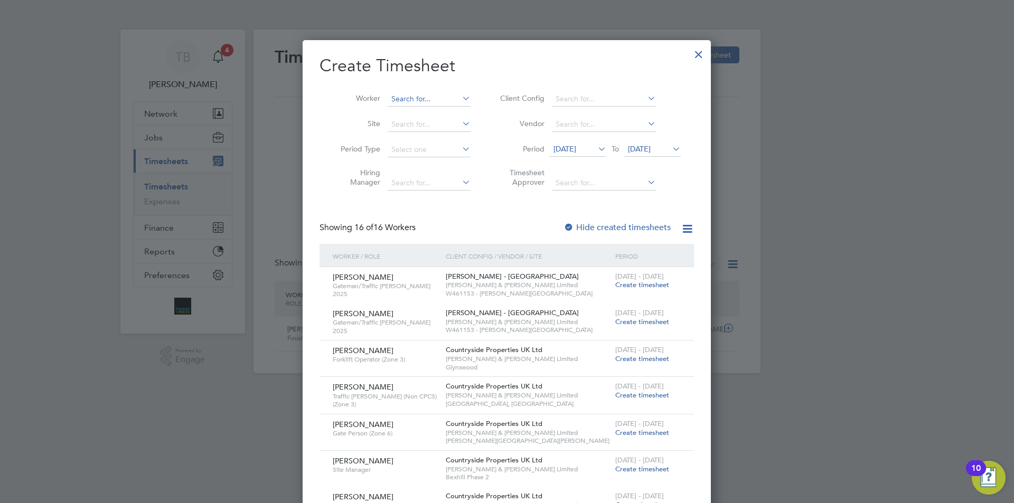
click at [435, 93] on input at bounding box center [429, 99] width 83 height 15
click at [455, 113] on b "Eastw" at bounding box center [465, 113] width 21 height 9
type input "Wayne Eastwood"
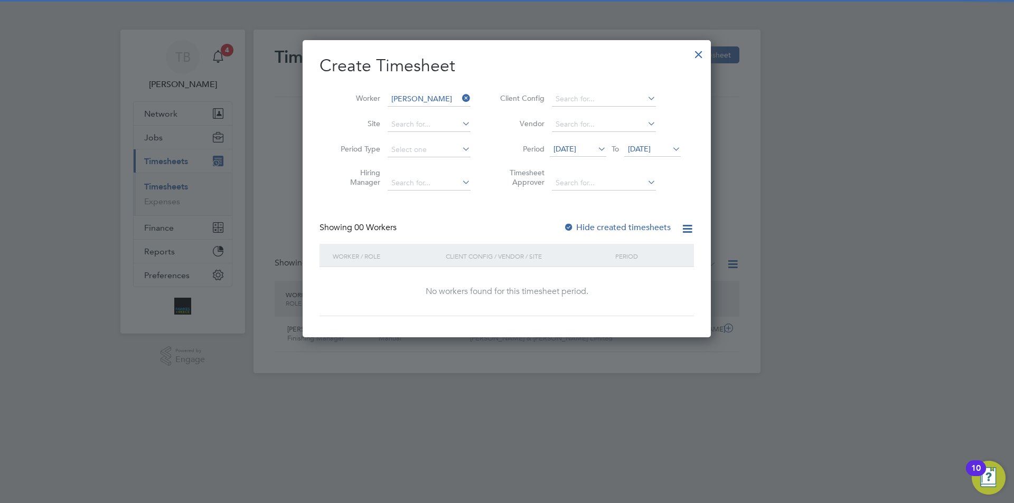
click at [596, 150] on icon at bounding box center [596, 149] width 0 height 15
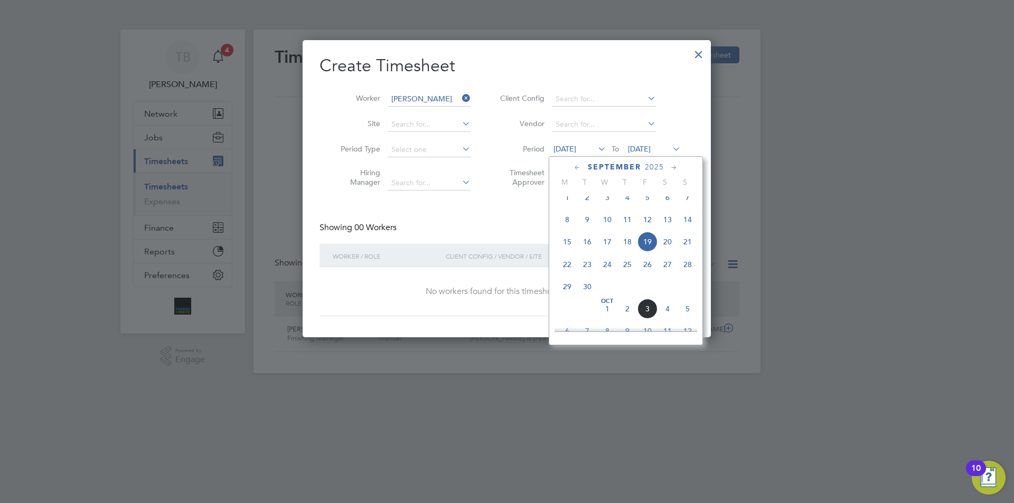
click at [603, 318] on span "Oct 1" at bounding box center [607, 309] width 20 height 20
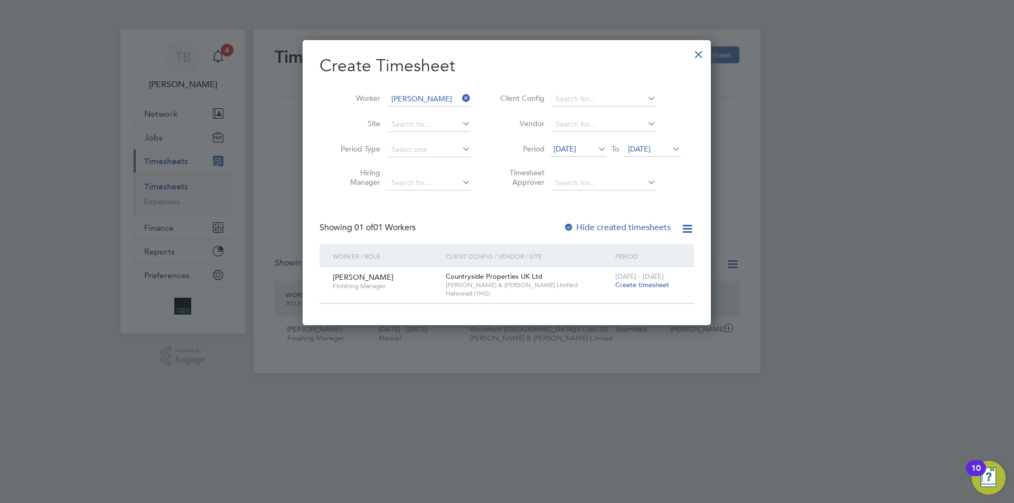
click at [646, 283] on span "Create timesheet" at bounding box center [642, 284] width 54 height 9
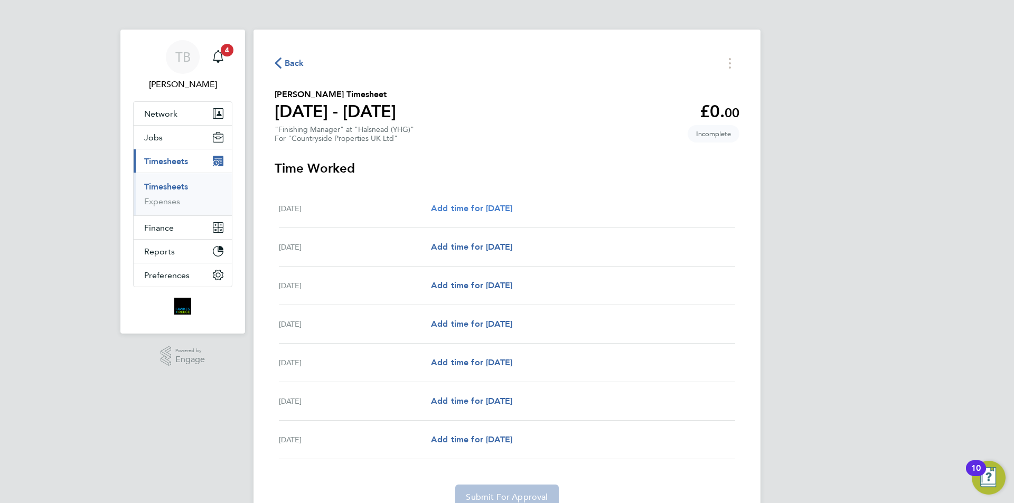
click at [472, 206] on span "Add time for Mon 29 Sep" at bounding box center [471, 208] width 81 height 10
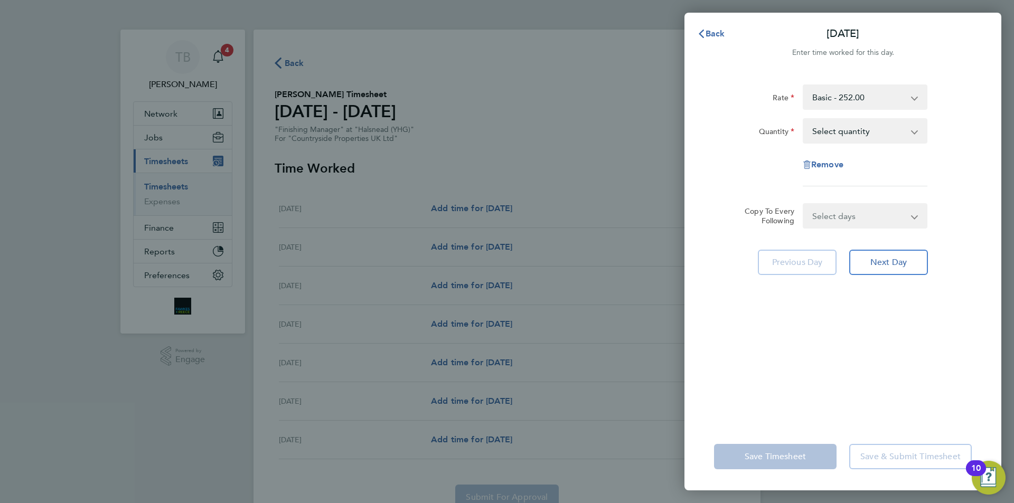
drag, startPoint x: 823, startPoint y: 133, endPoint x: 825, endPoint y: 139, distance: 7.0
click at [823, 133] on select "Select quantity 0.5 1" at bounding box center [859, 130] width 110 height 23
select select "1"
click at [804, 119] on select "Select quantity 0.5 1" at bounding box center [859, 130] width 110 height 23
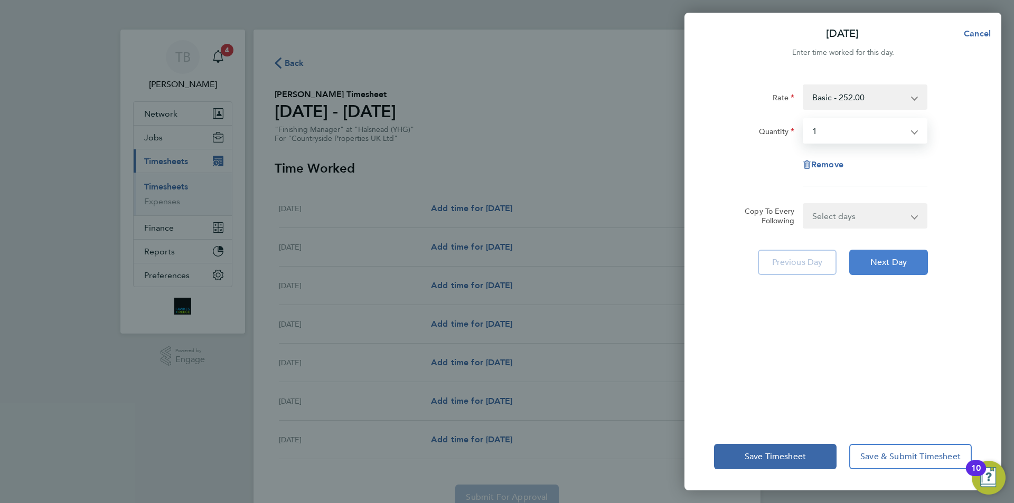
click at [904, 256] on button "Next Day" at bounding box center [888, 262] width 79 height 25
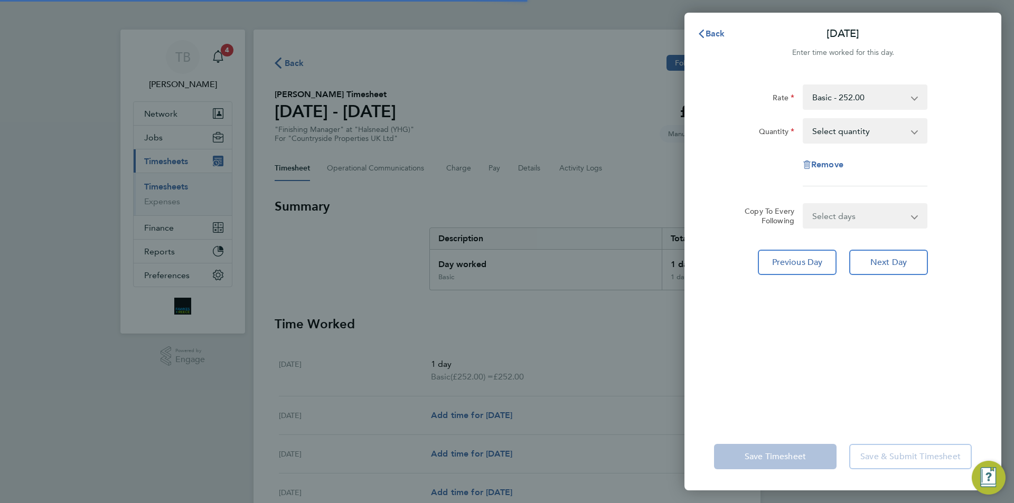
drag, startPoint x: 871, startPoint y: 126, endPoint x: 868, endPoint y: 141, distance: 15.2
click at [871, 126] on select "Select quantity 0.5 1" at bounding box center [859, 130] width 110 height 23
select select "1"
click at [804, 119] on select "Select quantity 0.5 1" at bounding box center [859, 130] width 110 height 23
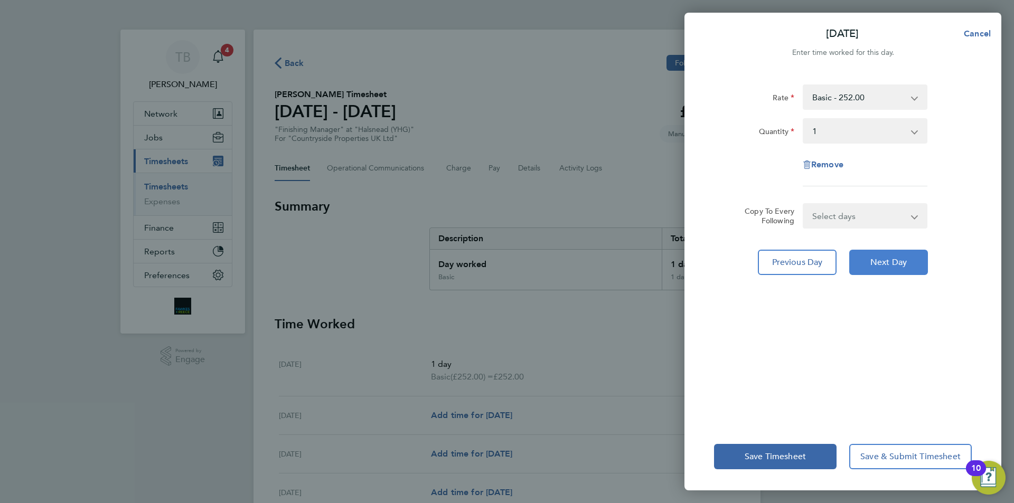
drag, startPoint x: 878, startPoint y: 268, endPoint x: 853, endPoint y: 153, distance: 117.8
click at [878, 267] on button "Next Day" at bounding box center [888, 262] width 79 height 25
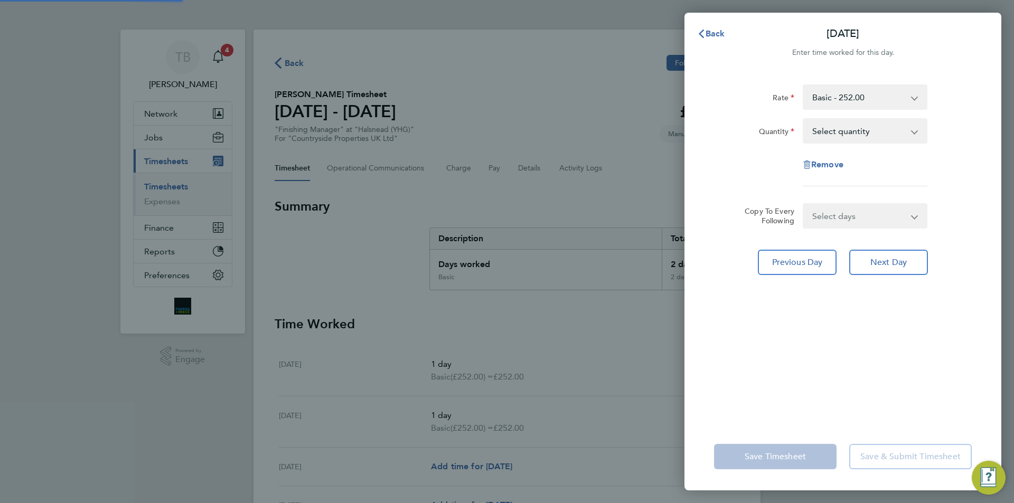
click at [851, 128] on select "Select quantity 0.5 1" at bounding box center [859, 130] width 110 height 23
select select "1"
click at [804, 119] on select "Select quantity 0.5 1" at bounding box center [859, 130] width 110 height 23
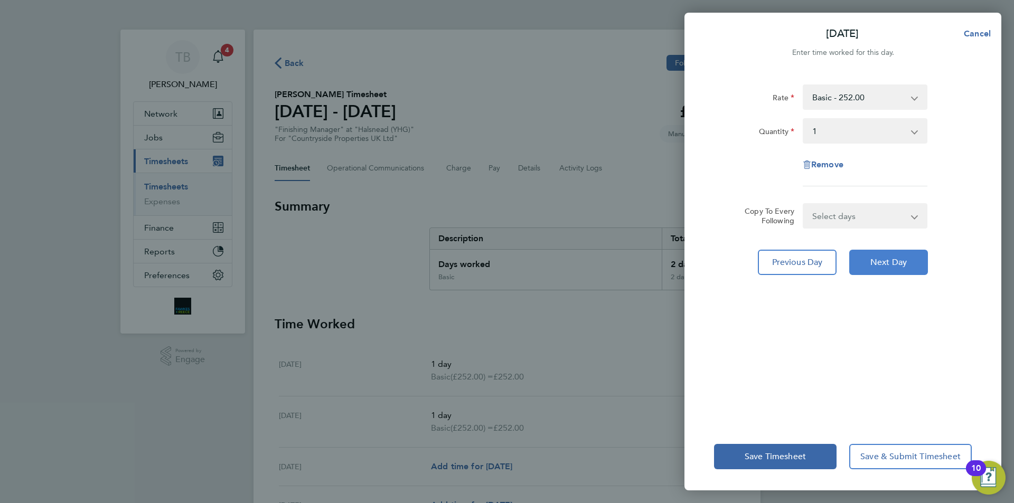
click at [892, 272] on button "Next Day" at bounding box center [888, 262] width 79 height 25
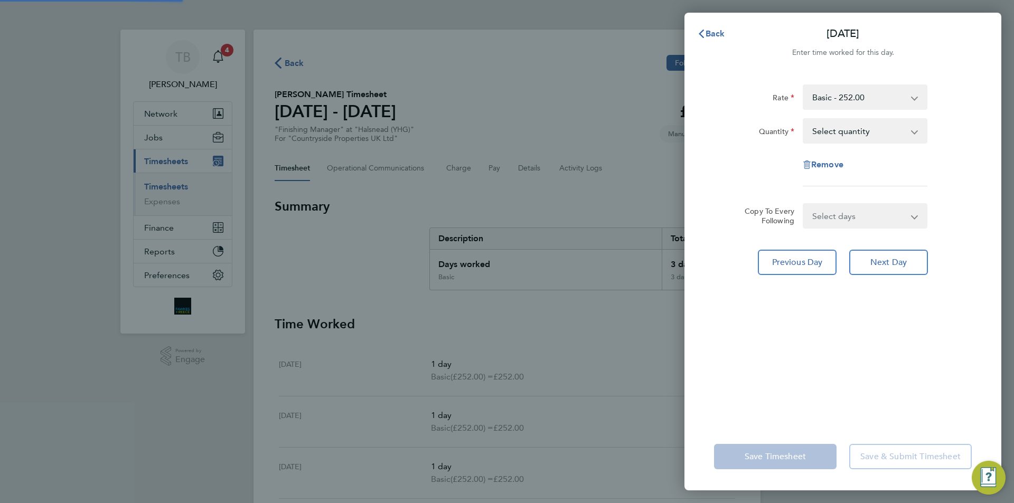
click at [850, 136] on select "Select quantity 0.5 1" at bounding box center [859, 130] width 110 height 23
select select "1"
click at [804, 119] on select "Select quantity 0.5 1" at bounding box center [859, 130] width 110 height 23
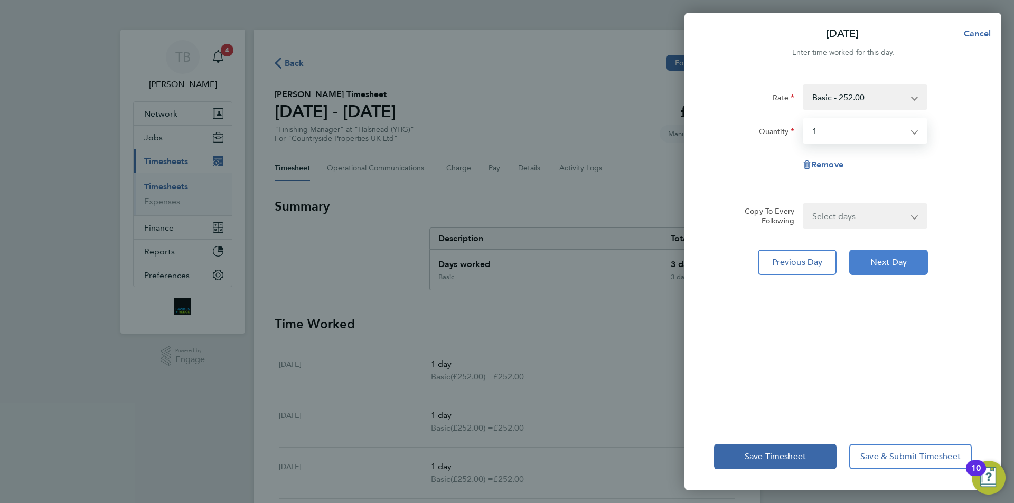
click at [870, 251] on button "Next Day" at bounding box center [888, 262] width 79 height 25
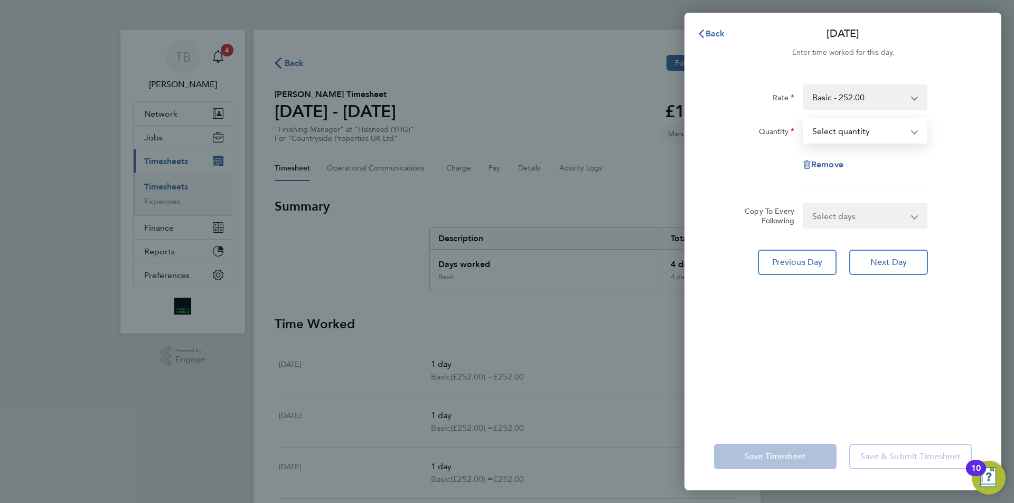
click at [861, 125] on select "Select quantity 0.5 1" at bounding box center [859, 130] width 110 height 23
select select "1"
click at [804, 119] on select "Select quantity 0.5 1" at bounding box center [859, 130] width 110 height 23
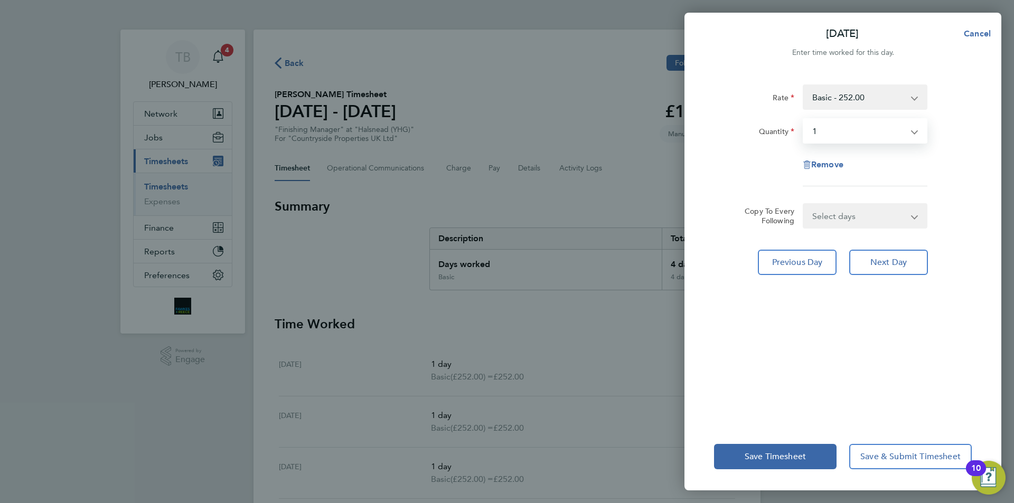
click at [872, 242] on div "Rate Basic - 252.00 Quantity Select quantity 0.5 1 Remove Copy To Every Followi…" at bounding box center [842, 247] width 317 height 351
click at [875, 251] on button "Next Day" at bounding box center [888, 262] width 79 height 25
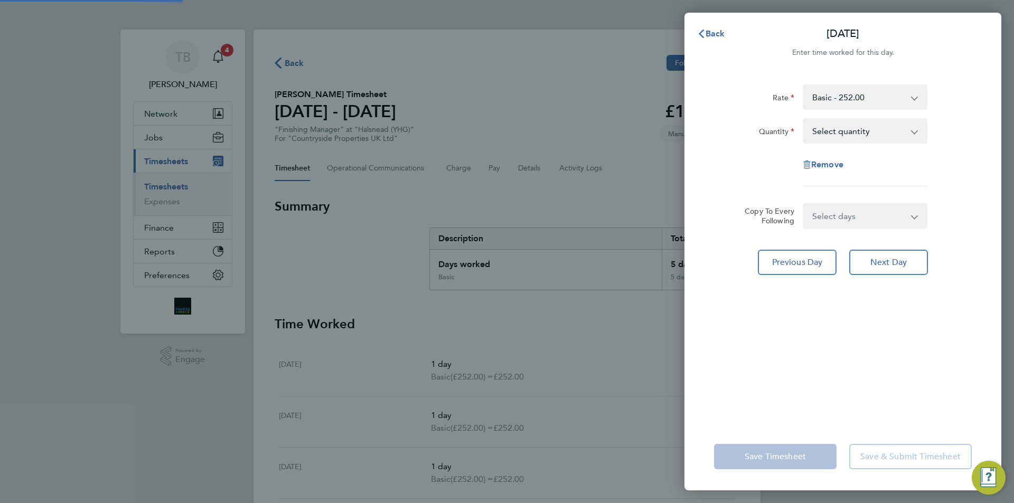
click at [857, 129] on select "Select quantity 0.5 1" at bounding box center [859, 130] width 110 height 23
select select "1"
click at [804, 119] on select "Select quantity 0.5 1" at bounding box center [859, 130] width 110 height 23
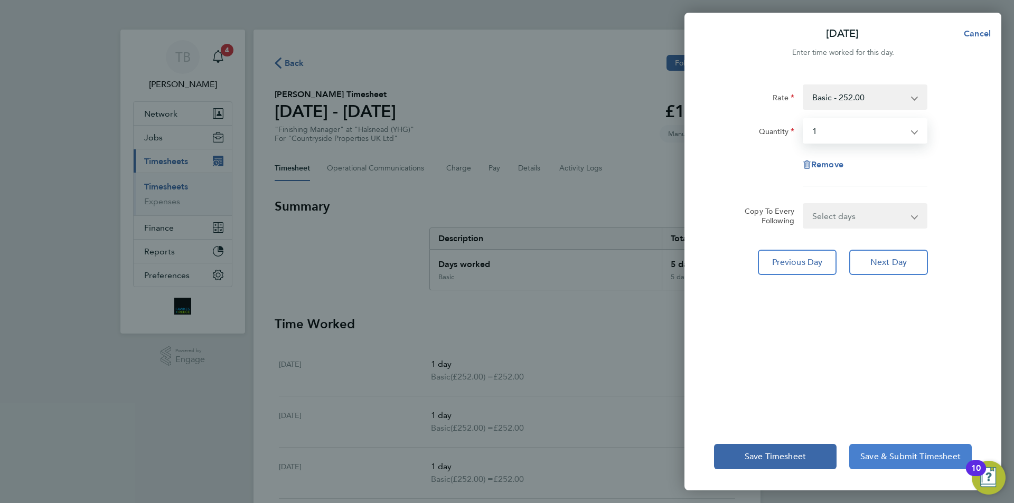
click at [885, 449] on button "Save & Submit Timesheet" at bounding box center [910, 456] width 123 height 25
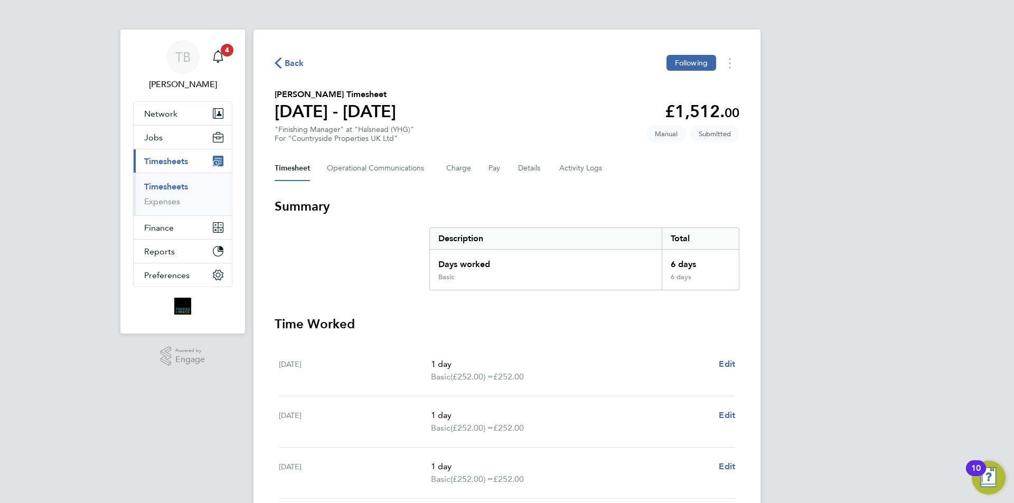
click at [173, 187] on link "Timesheets" at bounding box center [166, 187] width 44 height 10
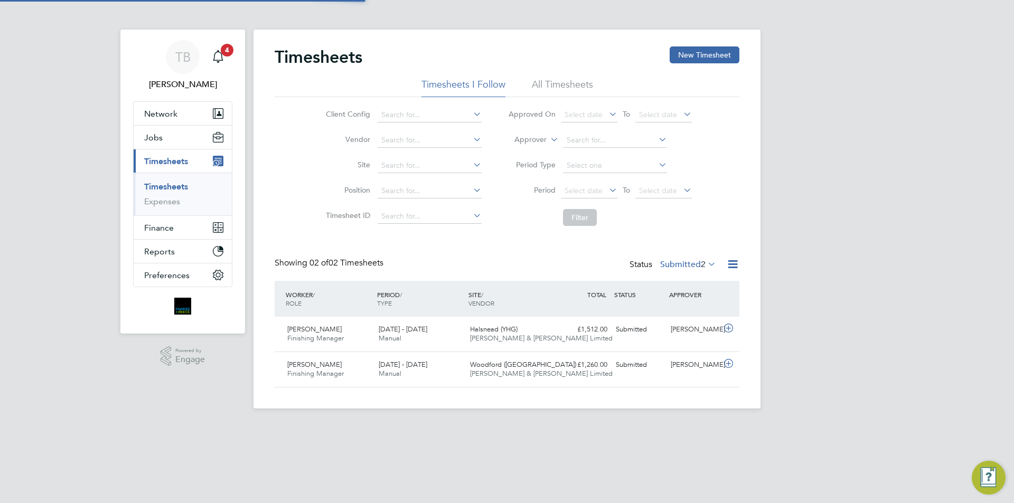
scroll to position [27, 92]
click at [694, 57] on button "New Timesheet" at bounding box center [705, 54] width 70 height 17
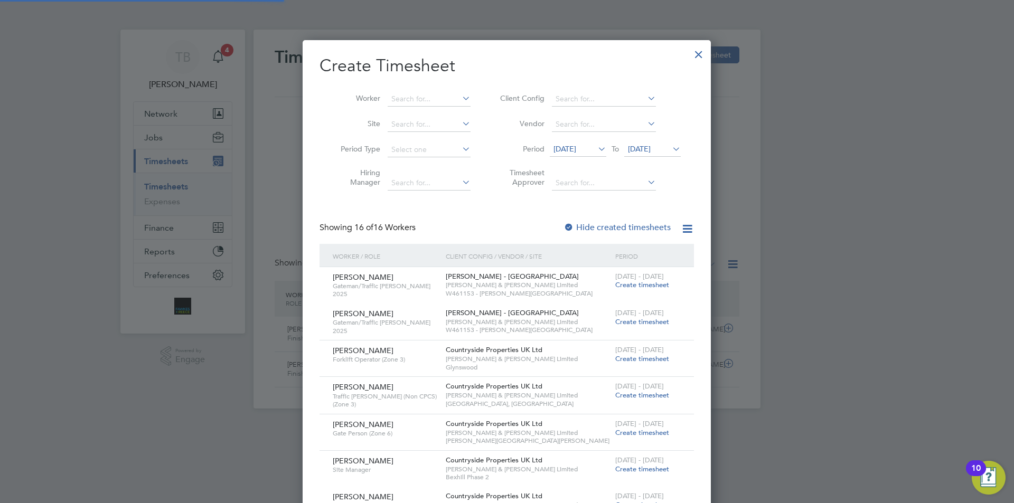
scroll to position [1120, 409]
click at [408, 96] on input at bounding box center [429, 99] width 83 height 15
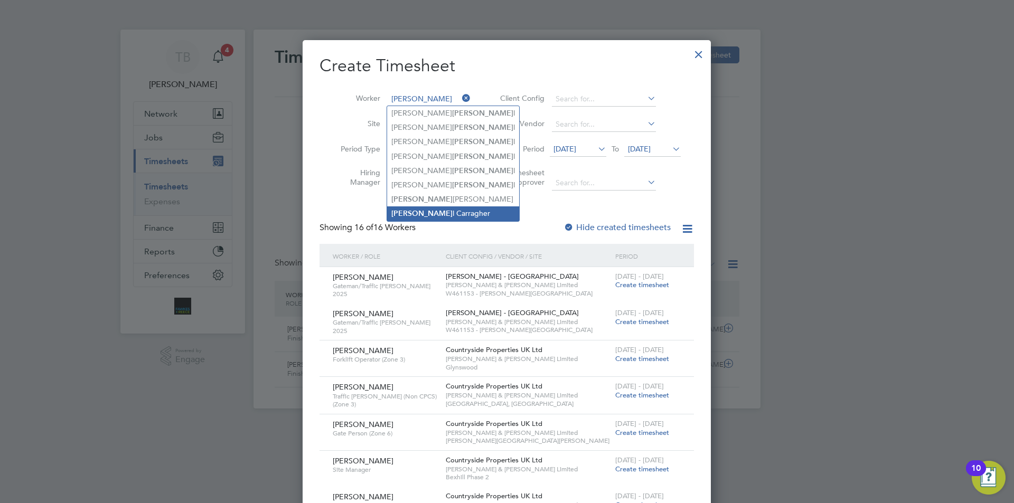
click at [459, 213] on li "Russel l Carragher" at bounding box center [453, 213] width 132 height 14
type input "Russell Carragher"
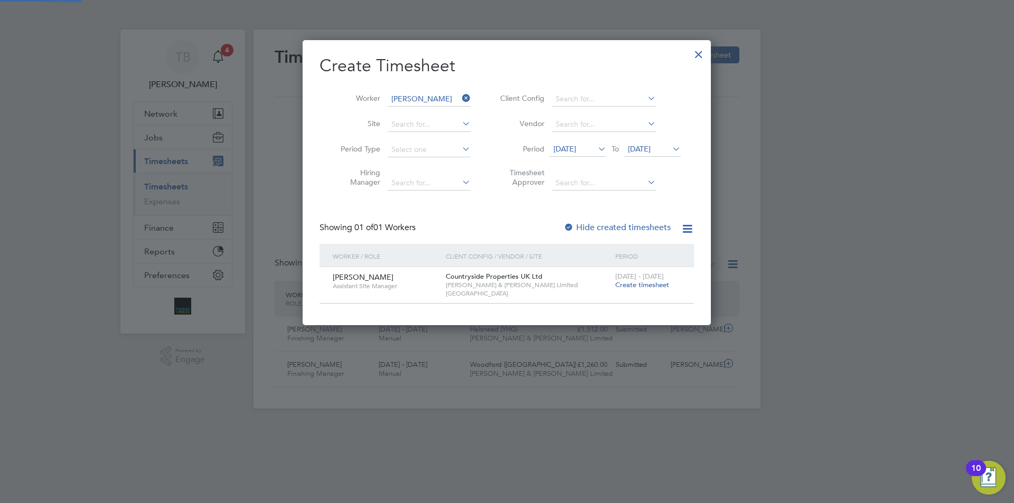
scroll to position [285, 409]
click at [596, 148] on icon at bounding box center [596, 149] width 0 height 15
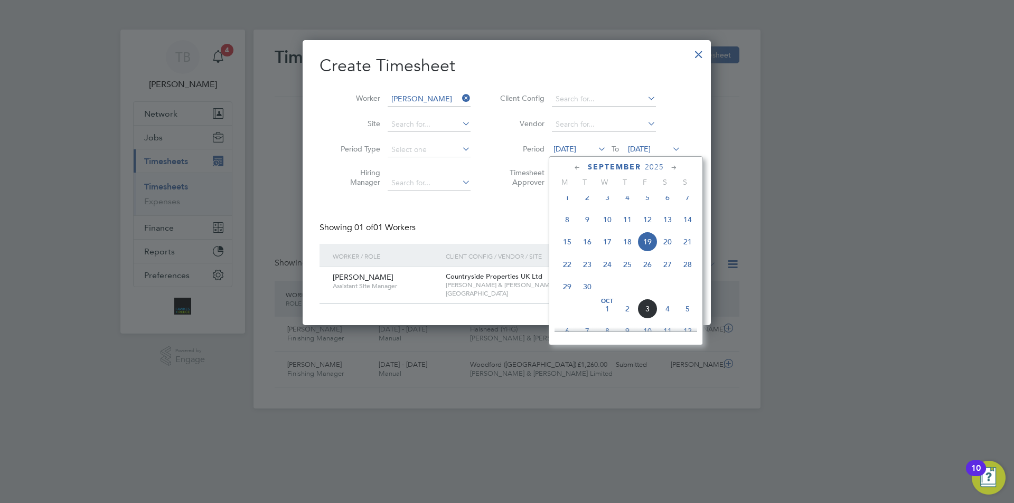
click at [609, 319] on span "Oct 1" at bounding box center [607, 309] width 20 height 20
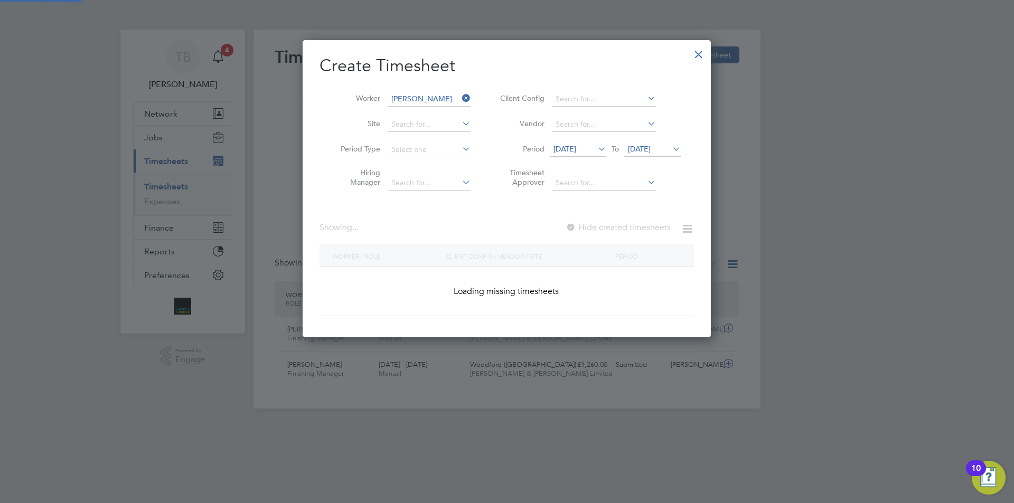
scroll to position [298, 409]
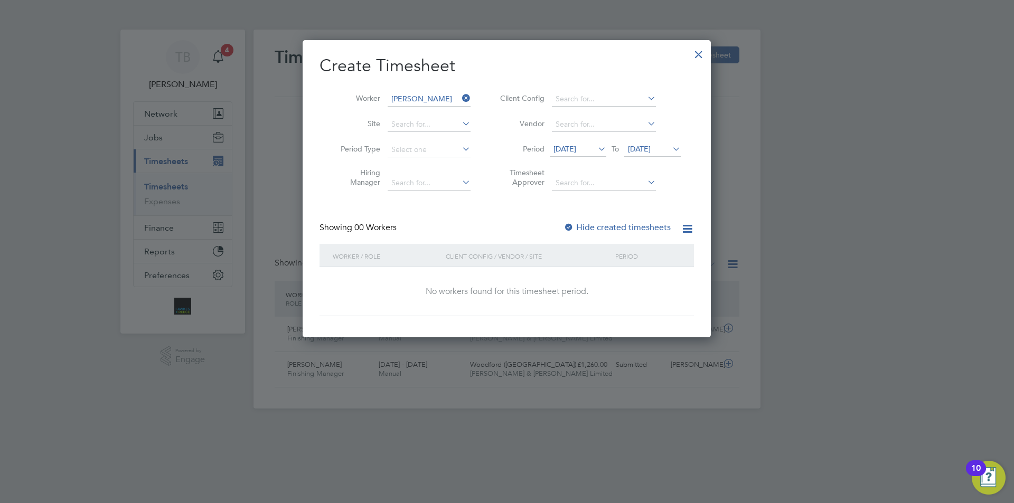
click at [663, 144] on span "01 Oct 2025" at bounding box center [652, 150] width 57 height 14
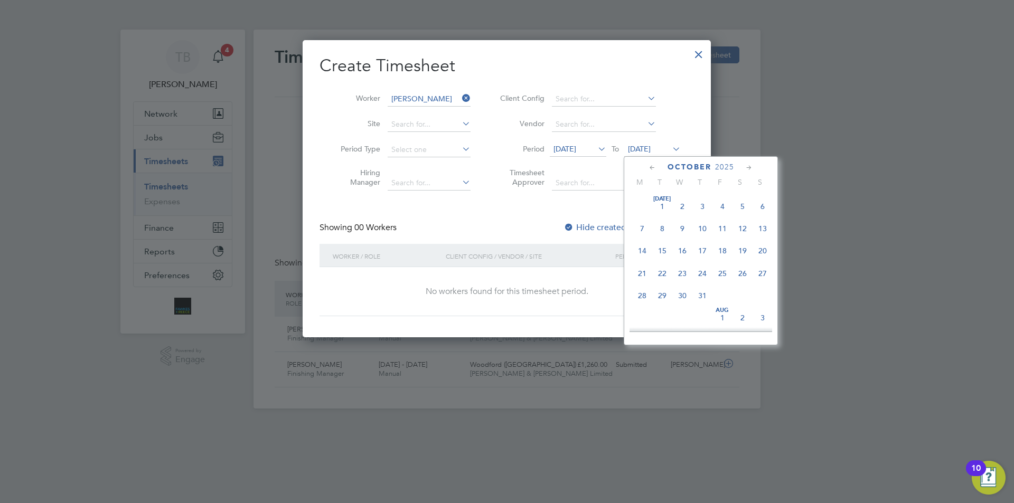
scroll to position [297, 0]
click at [764, 249] on span "5" at bounding box center [763, 243] width 20 height 20
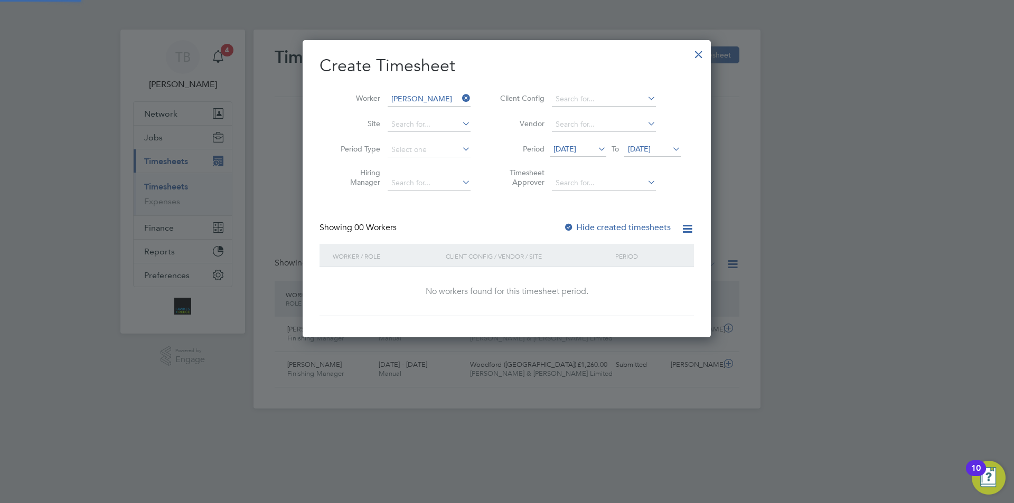
scroll to position [5, 5]
click at [612, 226] on label "Hide created timesheets" at bounding box center [616, 227] width 107 height 11
click at [279, 139] on div at bounding box center [507, 251] width 1014 height 503
click at [700, 49] on div at bounding box center [698, 51] width 19 height 19
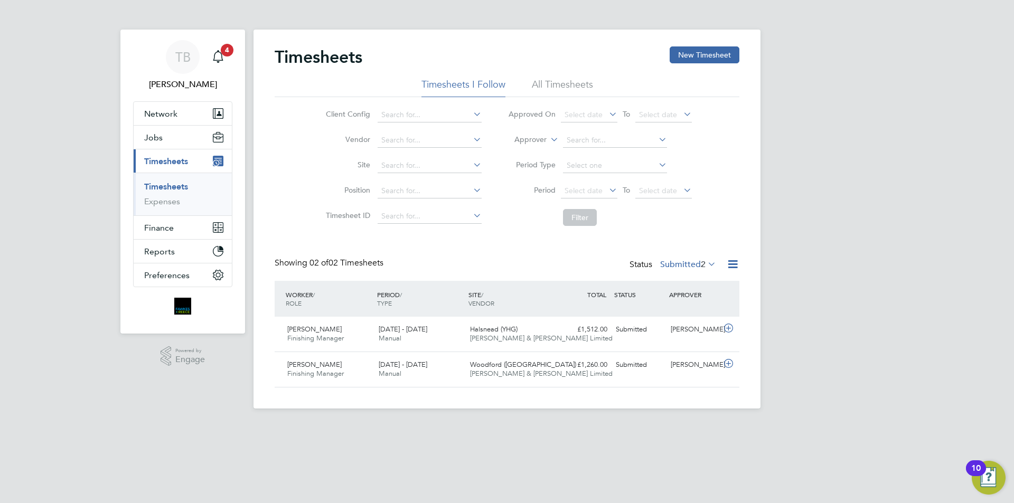
scroll to position [27, 92]
click at [700, 55] on button "New Timesheet" at bounding box center [705, 54] width 70 height 17
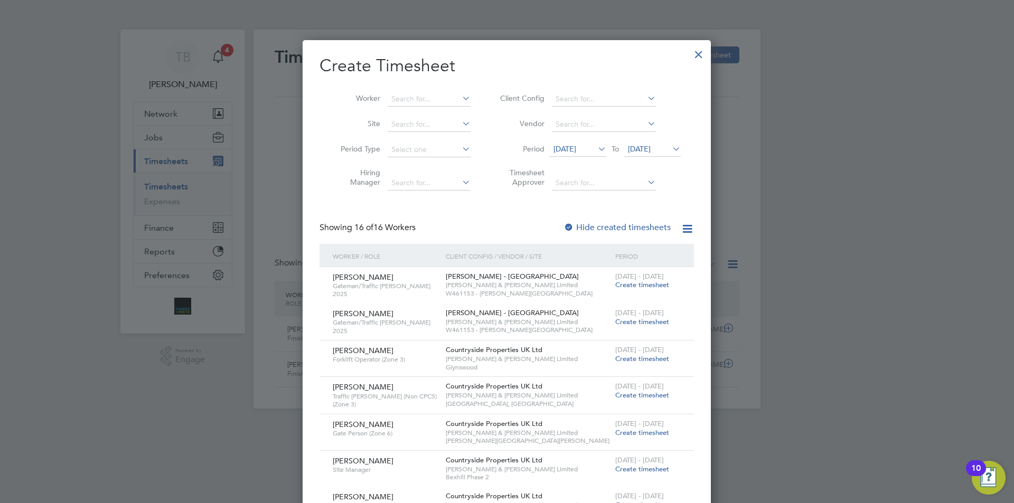
click at [697, 53] on div at bounding box center [698, 51] width 19 height 19
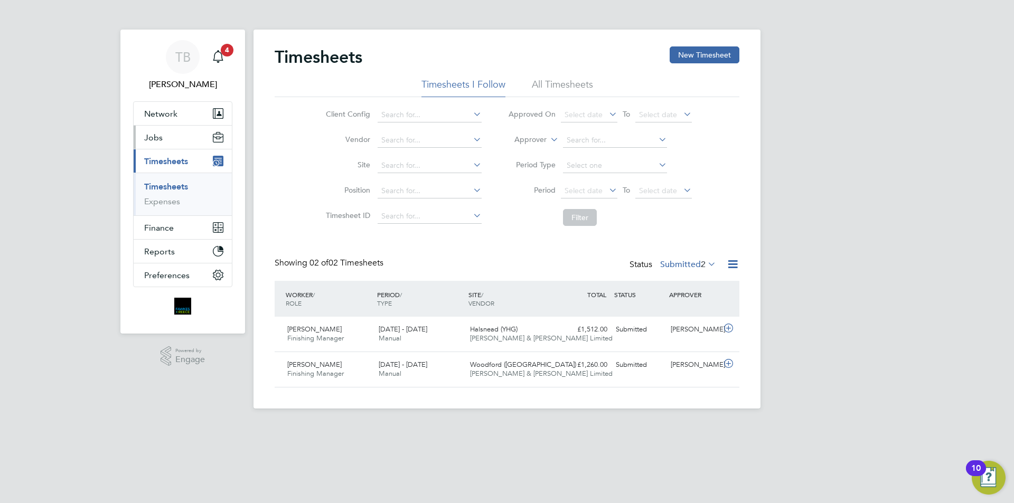
click at [152, 135] on span "Jobs" at bounding box center [153, 138] width 18 height 10
click at [158, 139] on span "Jobs" at bounding box center [153, 138] width 18 height 10
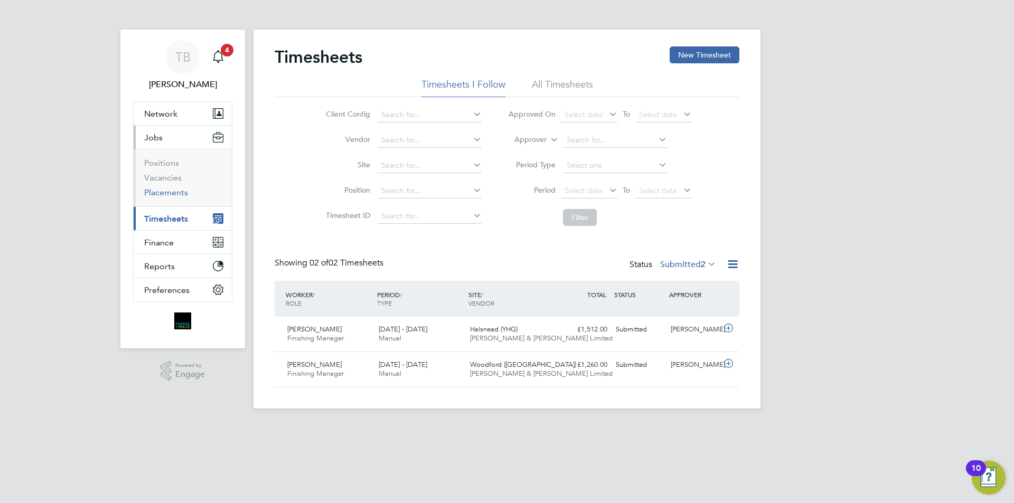
click at [171, 193] on link "Placements" at bounding box center [166, 192] width 44 height 10
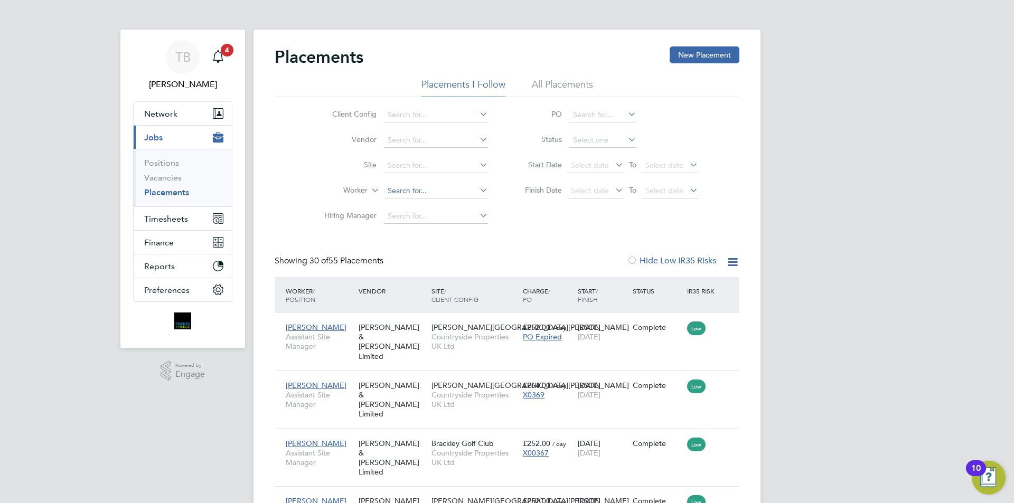
click at [396, 191] on input at bounding box center [436, 191] width 104 height 15
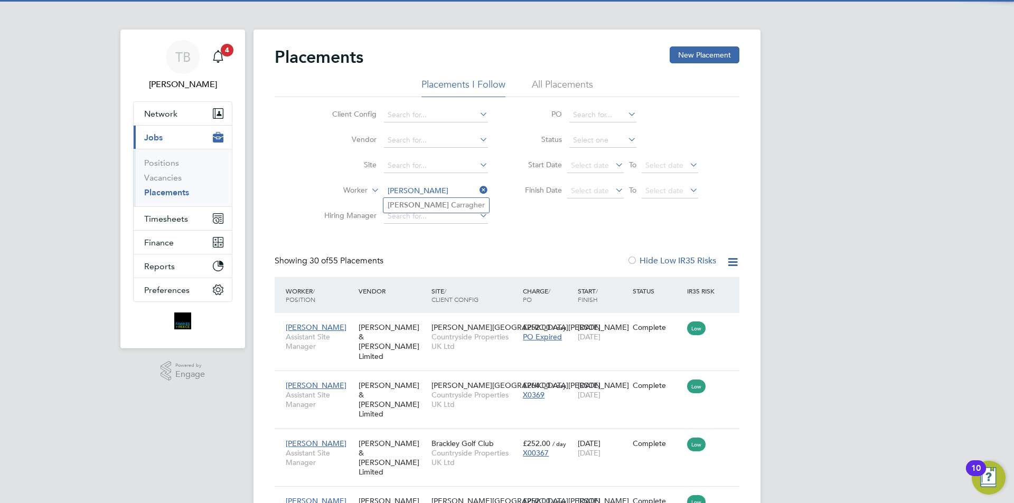
click at [429, 205] on li "Russell C arragher" at bounding box center [436, 205] width 106 height 14
type input "Russell Carragher"
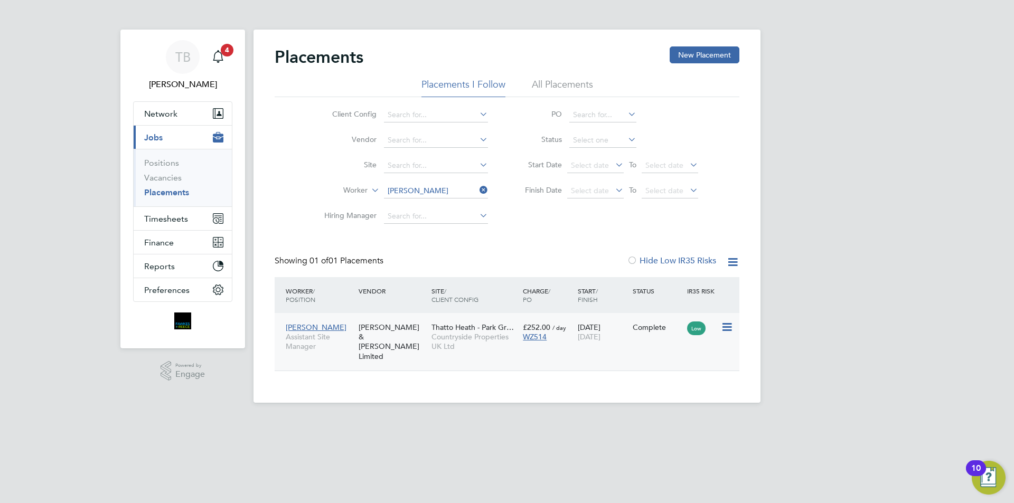
click at [600, 338] on span "30 Sep 2025" at bounding box center [589, 337] width 23 height 10
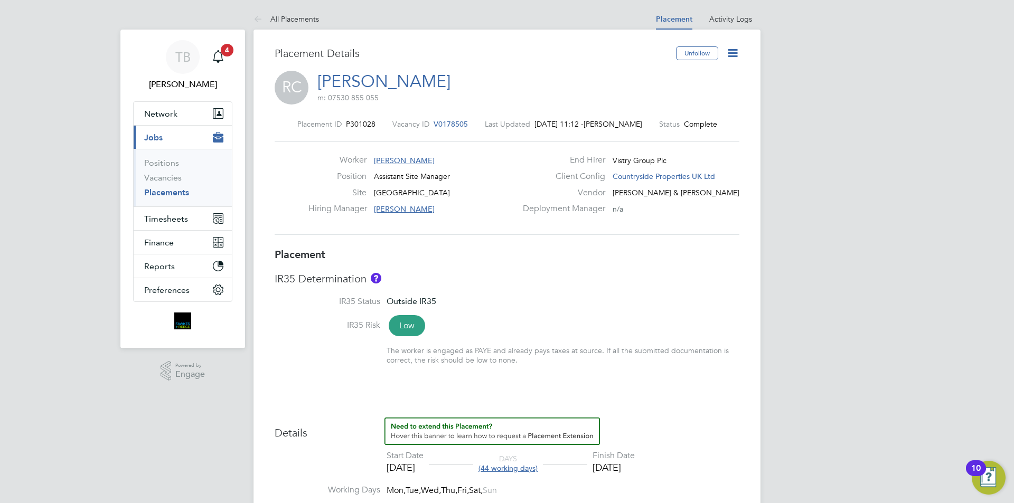
click at [732, 54] on icon at bounding box center [732, 52] width 13 height 13
click at [697, 73] on li "Edit Placement e" at bounding box center [699, 78] width 78 height 15
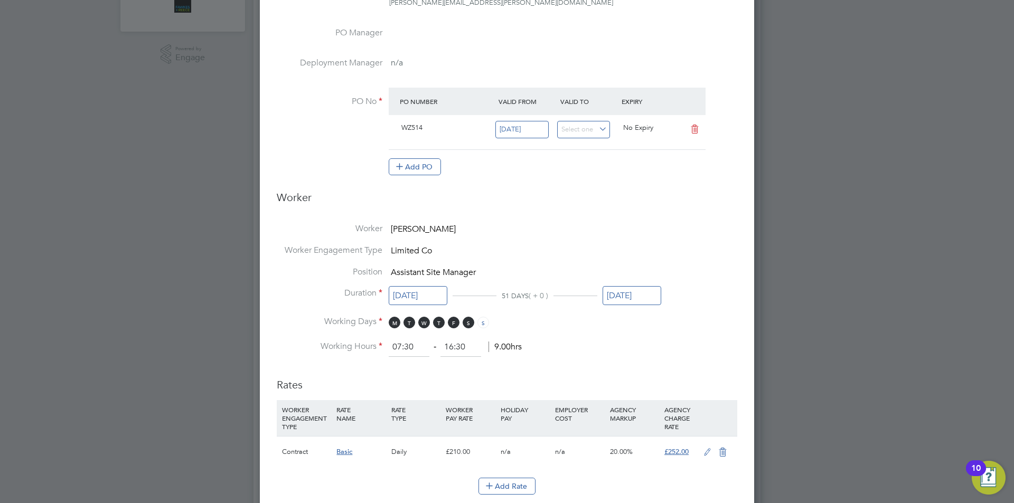
click at [631, 301] on input "30 Sep 2025" at bounding box center [632, 296] width 59 height 20
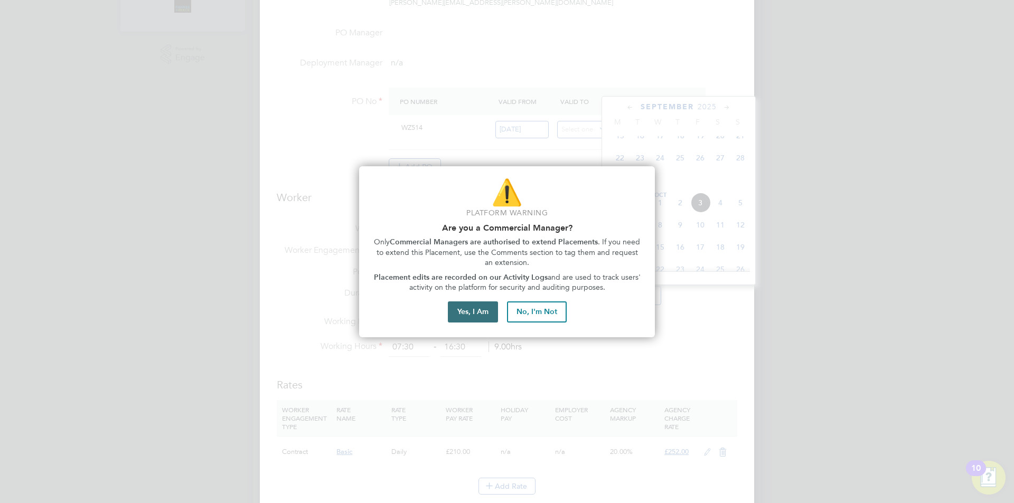
click at [486, 313] on button "Yes, I Am" at bounding box center [473, 312] width 50 height 21
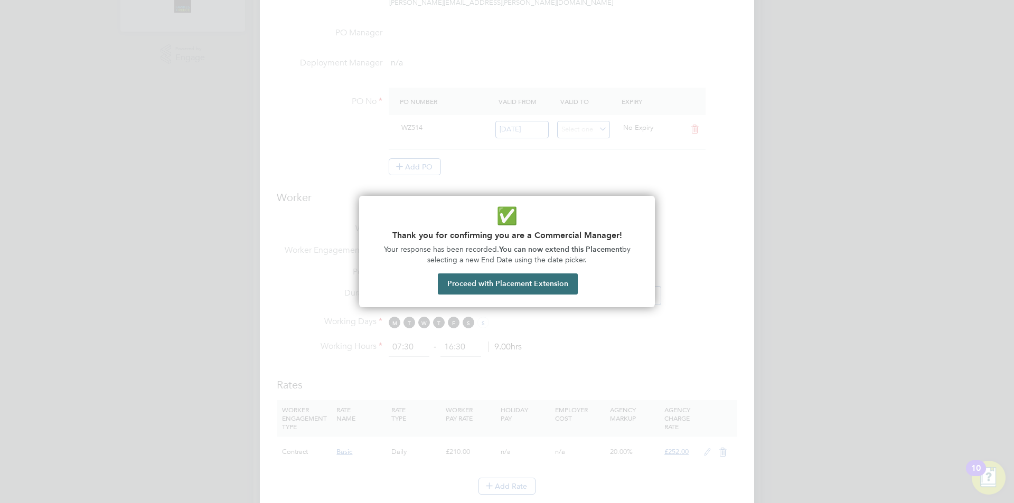
click at [551, 284] on button "Proceed with Placement Extension" at bounding box center [508, 284] width 140 height 21
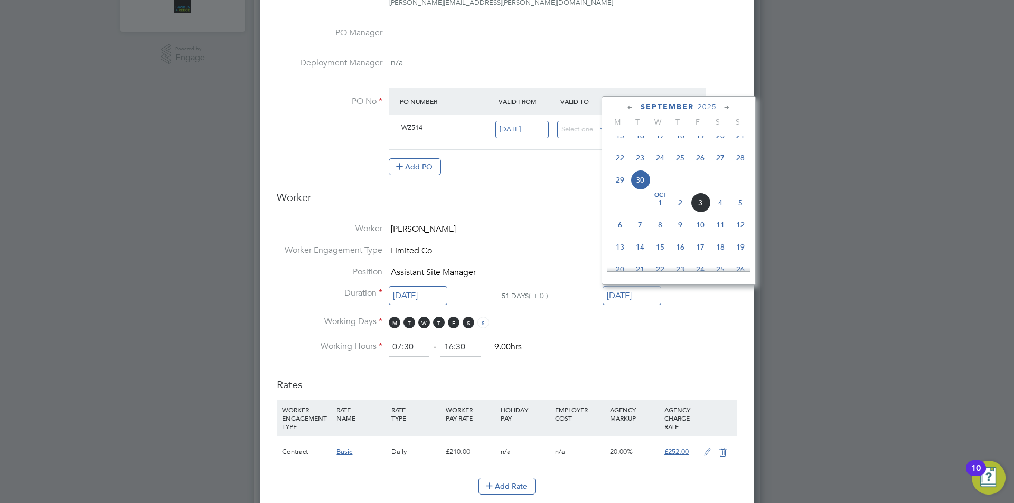
click at [739, 257] on span "19" at bounding box center [740, 247] width 20 height 20
type input "19 Oct 2025"
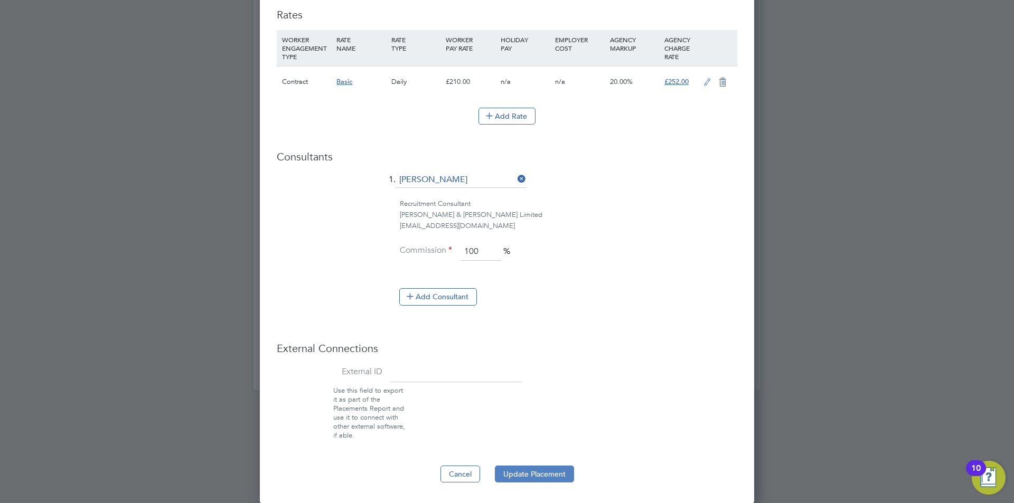
click at [535, 466] on button "Update Placement" at bounding box center [534, 474] width 79 height 17
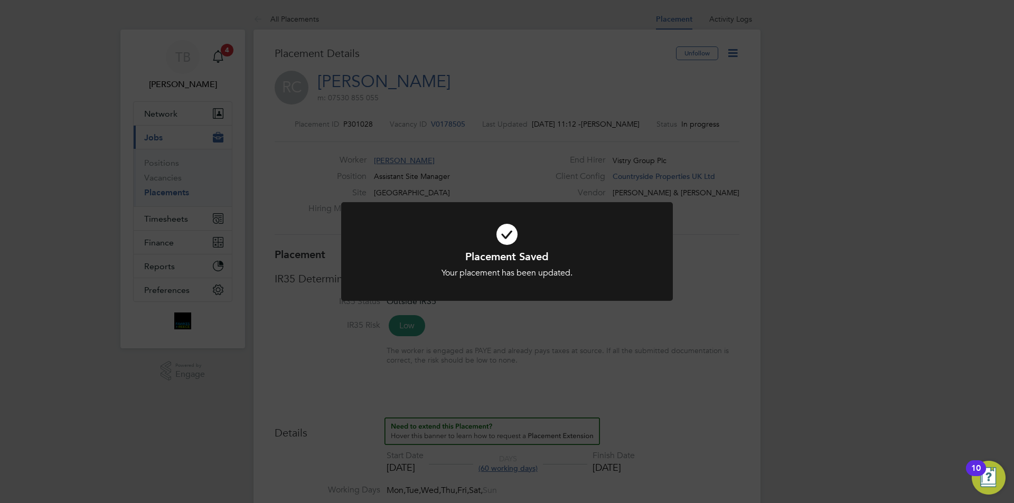
click at [169, 218] on div "Placement Saved Your placement has been updated. Cancel Okay" at bounding box center [507, 251] width 1014 height 503
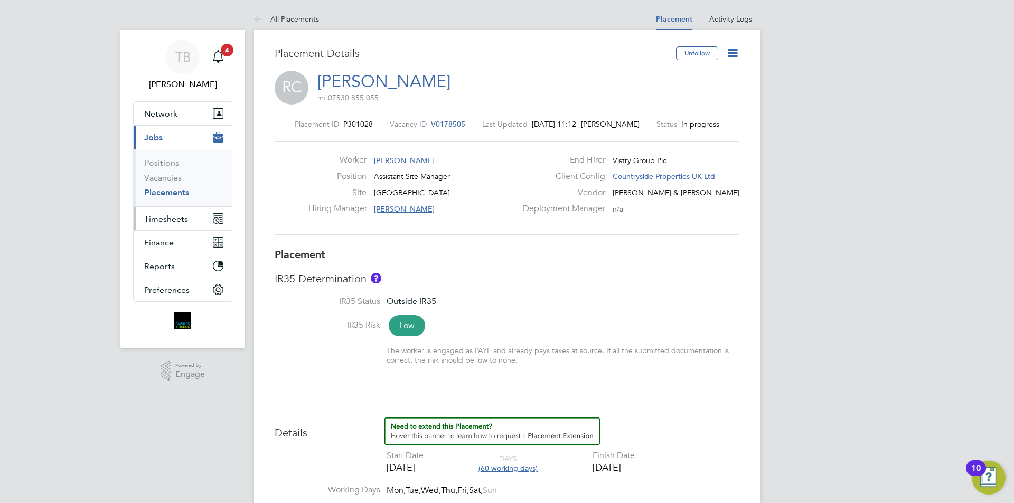
click at [169, 220] on span "Timesheets" at bounding box center [166, 219] width 44 height 10
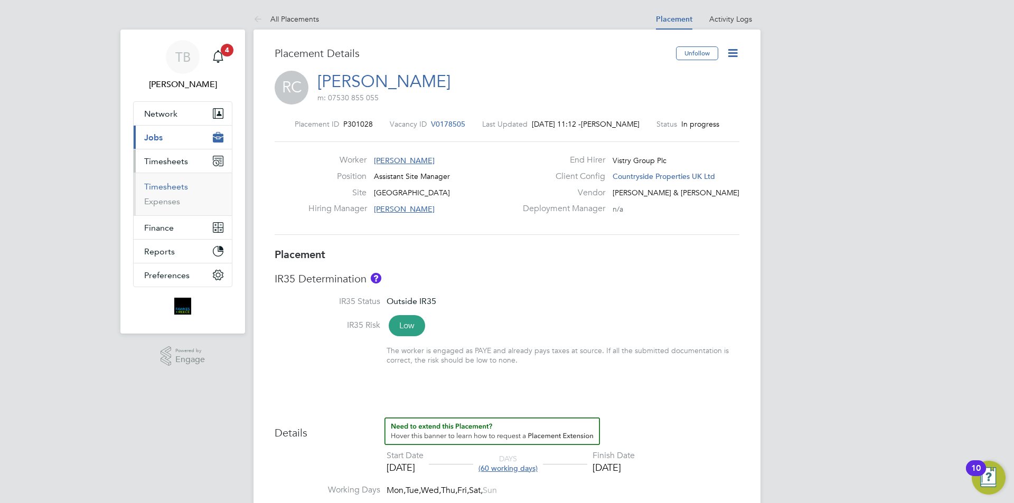
click at [178, 185] on link "Timesheets" at bounding box center [166, 187] width 44 height 10
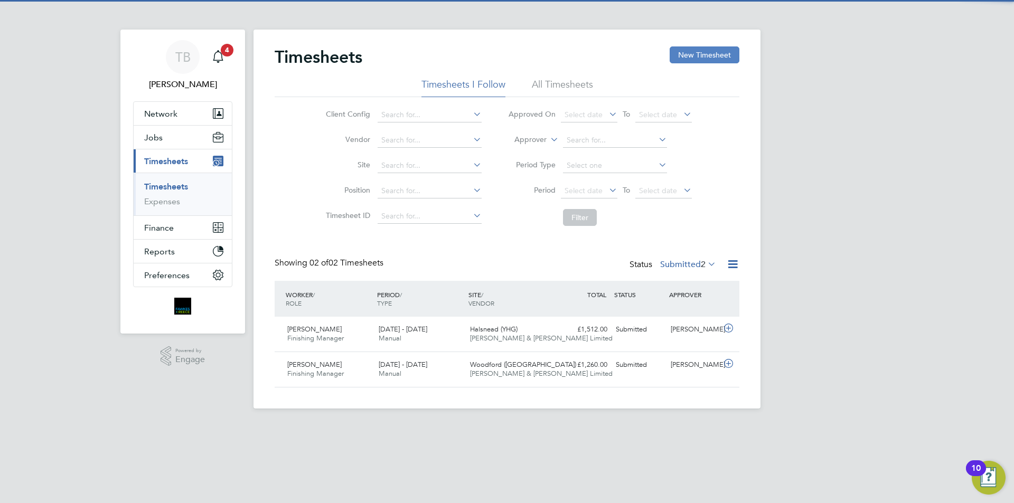
click at [725, 59] on button "New Timesheet" at bounding box center [705, 54] width 70 height 17
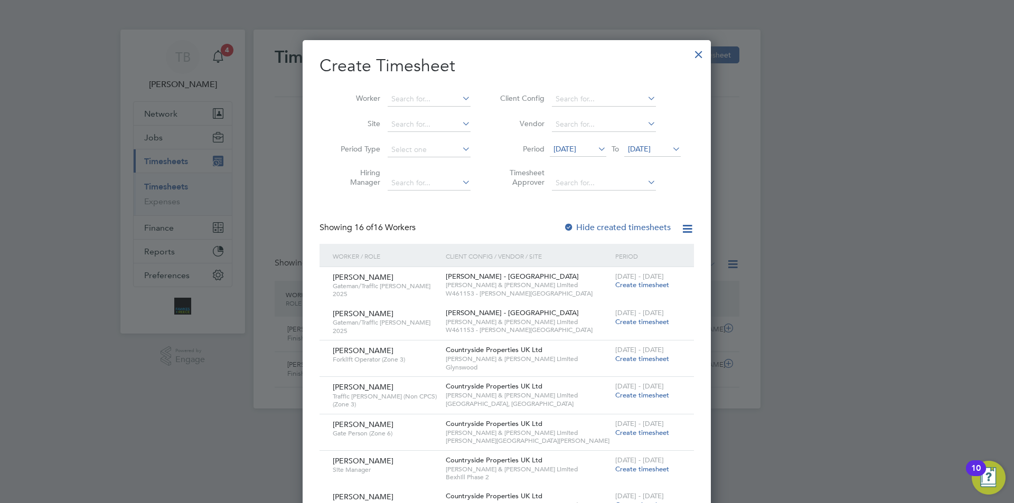
click at [409, 90] on li "Worker" at bounding box center [401, 99] width 164 height 25
click at [402, 97] on input at bounding box center [429, 99] width 83 height 15
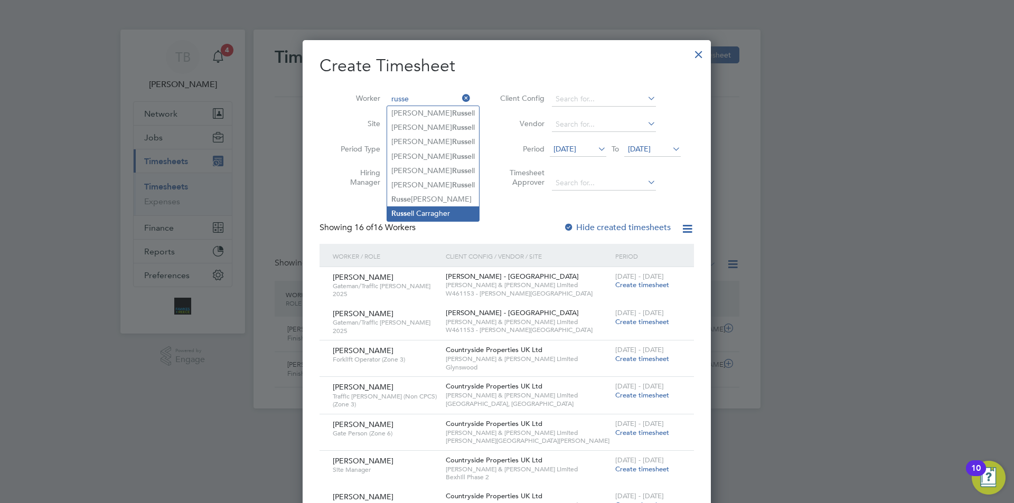
click at [424, 212] on li "Russe ll Carragher" at bounding box center [433, 213] width 92 height 14
type input "Russell Carragher"
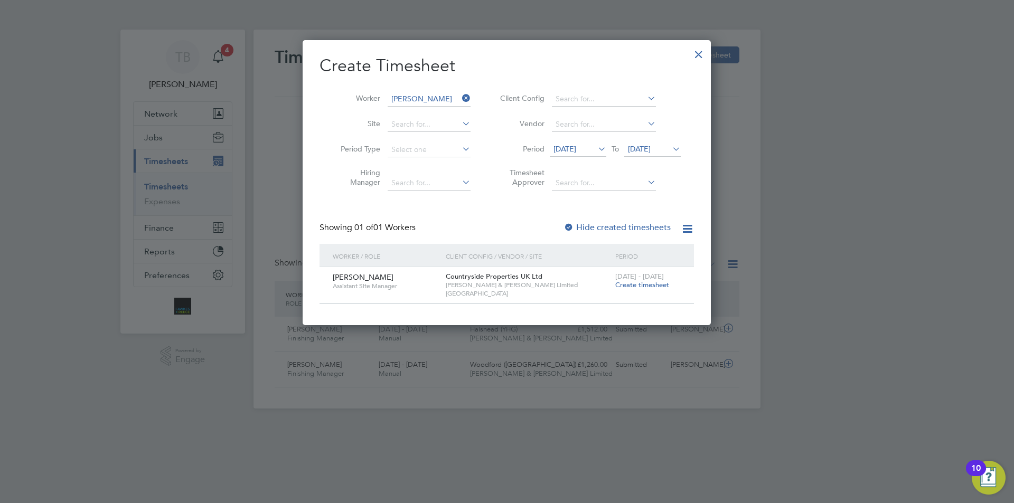
click at [596, 154] on icon at bounding box center [596, 149] width 0 height 15
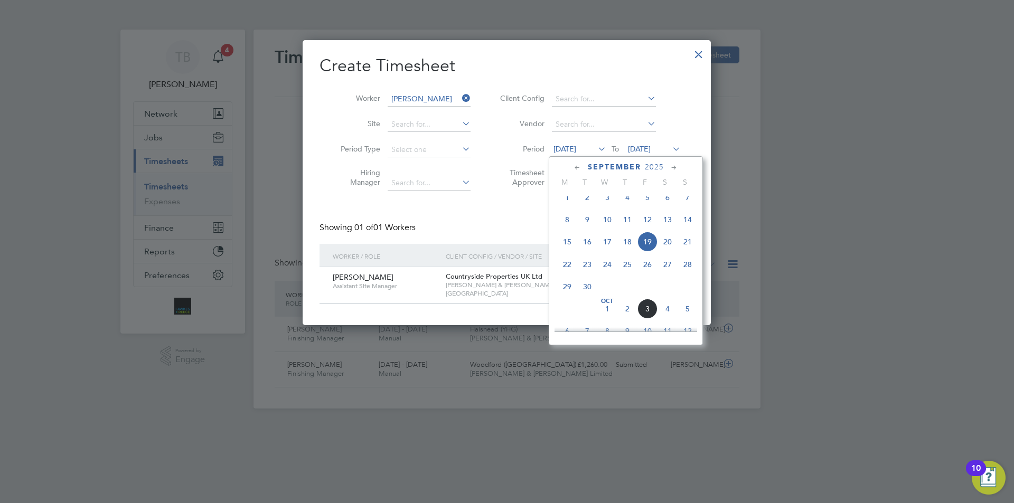
click at [563, 252] on span "15" at bounding box center [567, 242] width 20 height 20
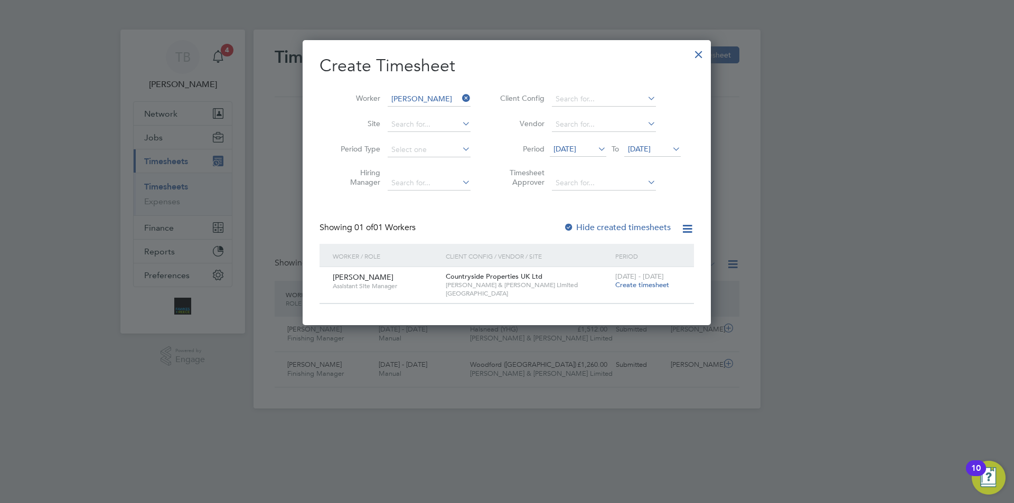
click at [656, 287] on span "Create timesheet" at bounding box center [642, 284] width 54 height 9
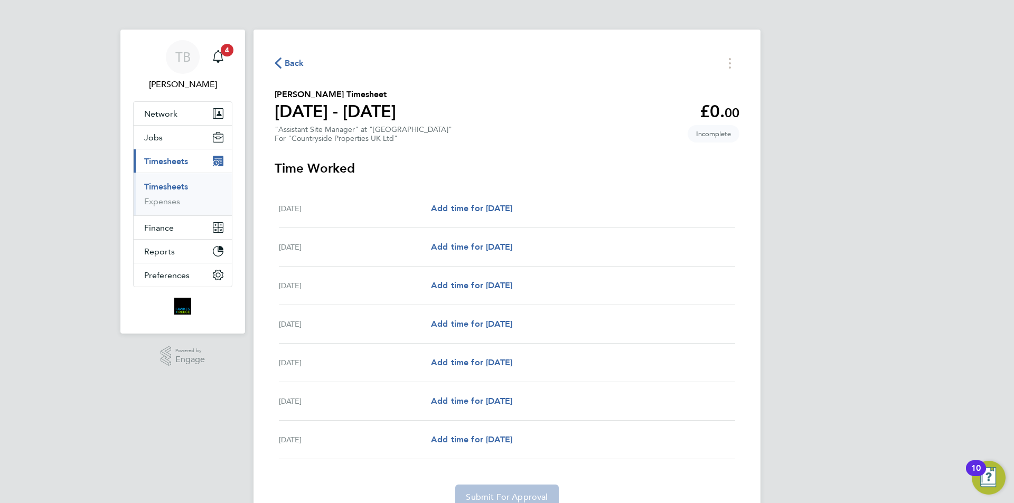
click at [187, 188] on link "Timesheets" at bounding box center [166, 187] width 44 height 10
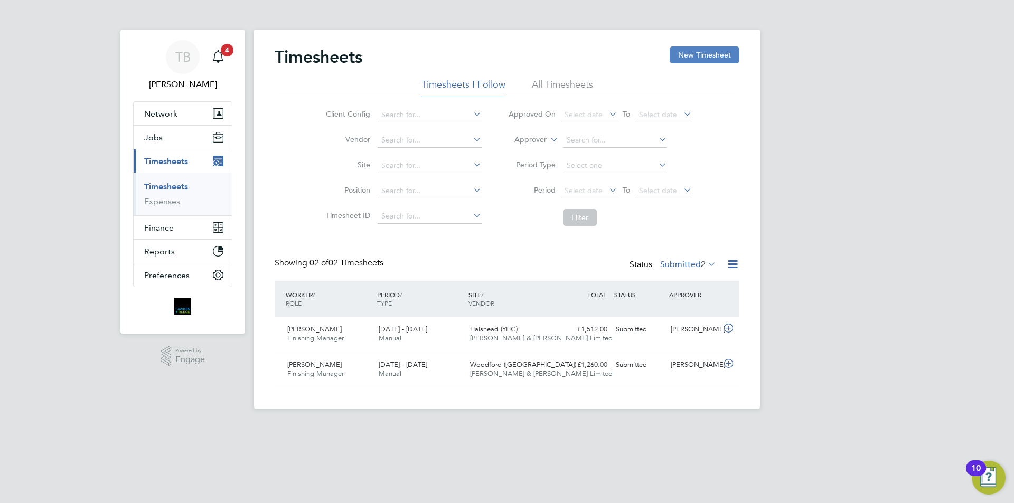
click at [699, 58] on button "New Timesheet" at bounding box center [705, 54] width 70 height 17
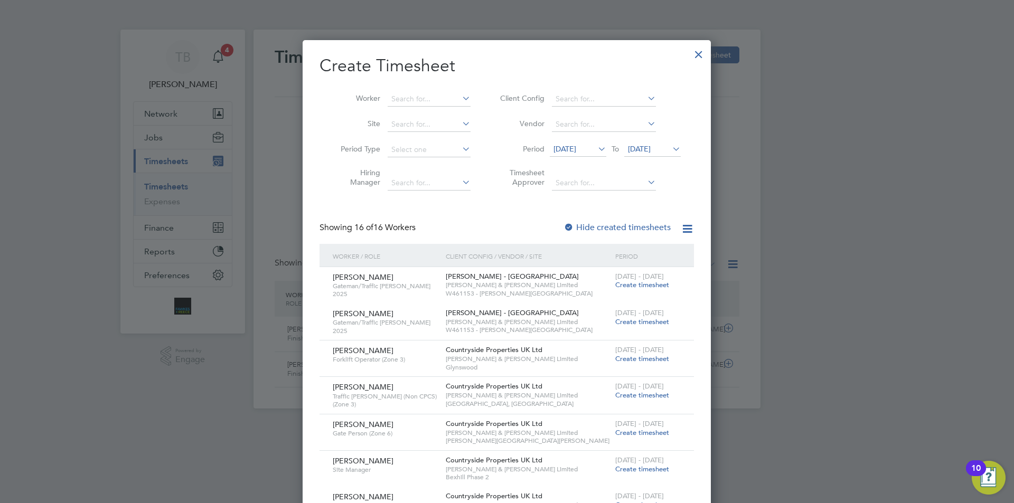
click at [568, 148] on span "19 Sep 2025" at bounding box center [564, 149] width 23 height 10
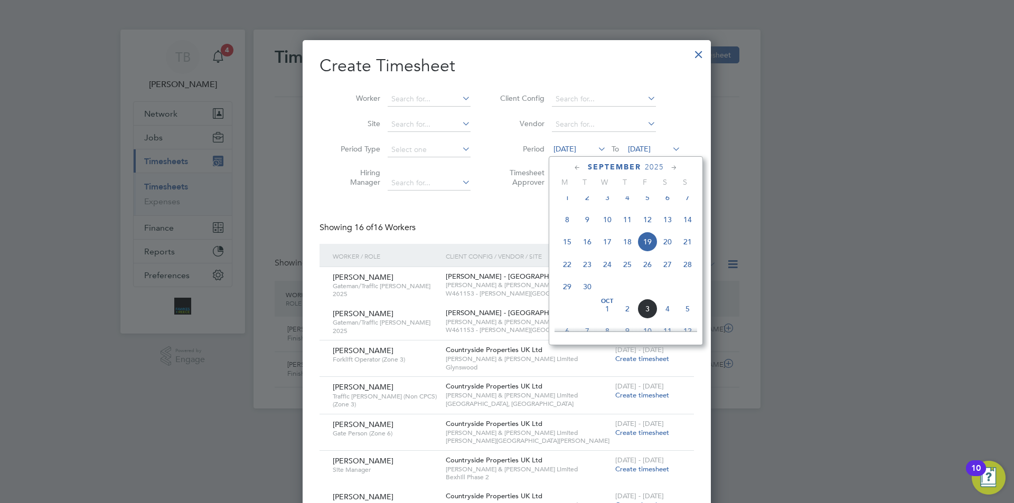
click at [605, 319] on span "Oct 1" at bounding box center [607, 309] width 20 height 20
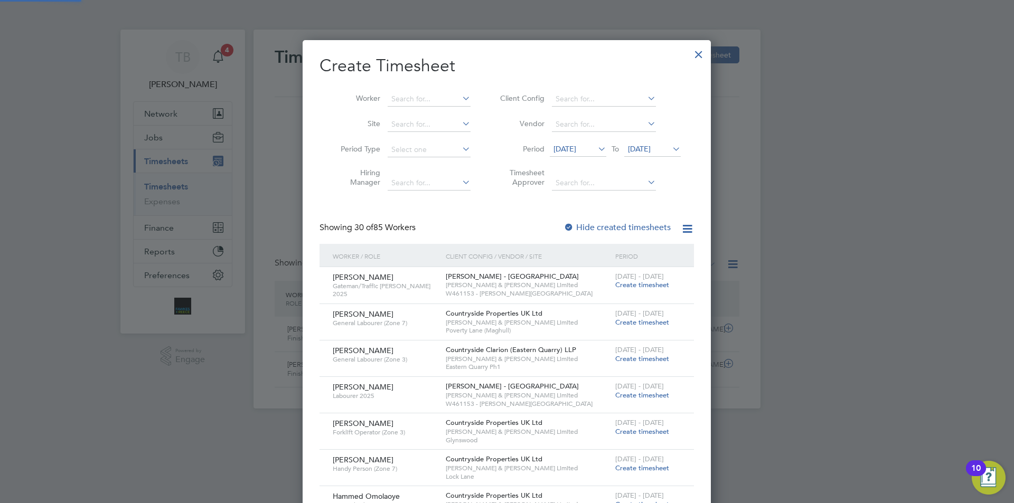
click at [651, 151] on span "01 Oct 2025" at bounding box center [639, 149] width 23 height 10
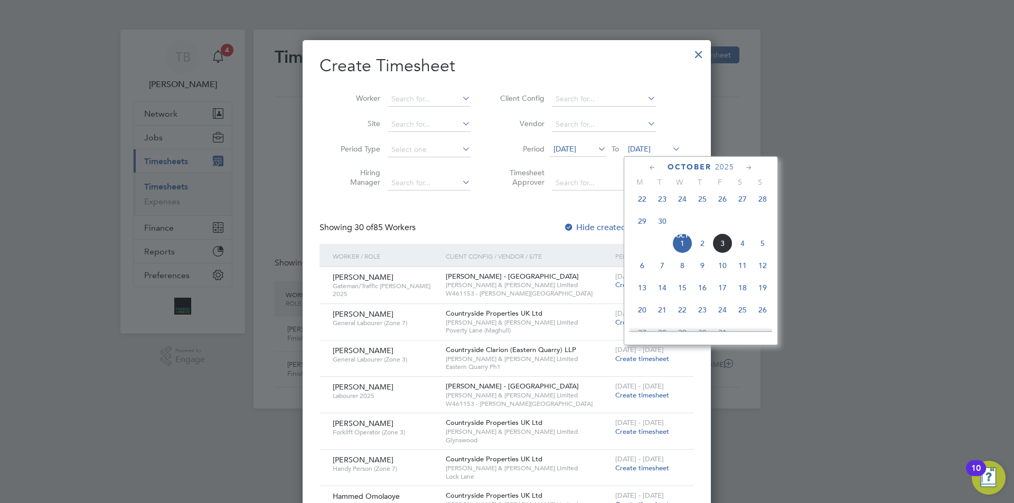
click at [759, 246] on span "5" at bounding box center [763, 243] width 20 height 20
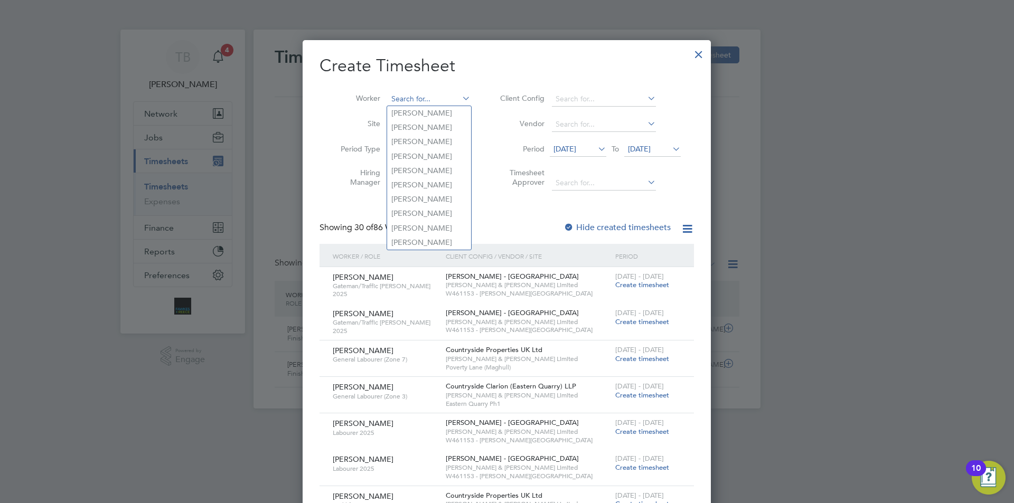
click at [407, 98] on input at bounding box center [429, 99] width 83 height 15
click at [426, 206] on li "Russe ll Carragher" at bounding box center [433, 213] width 92 height 14
type input "Russell Carragher"
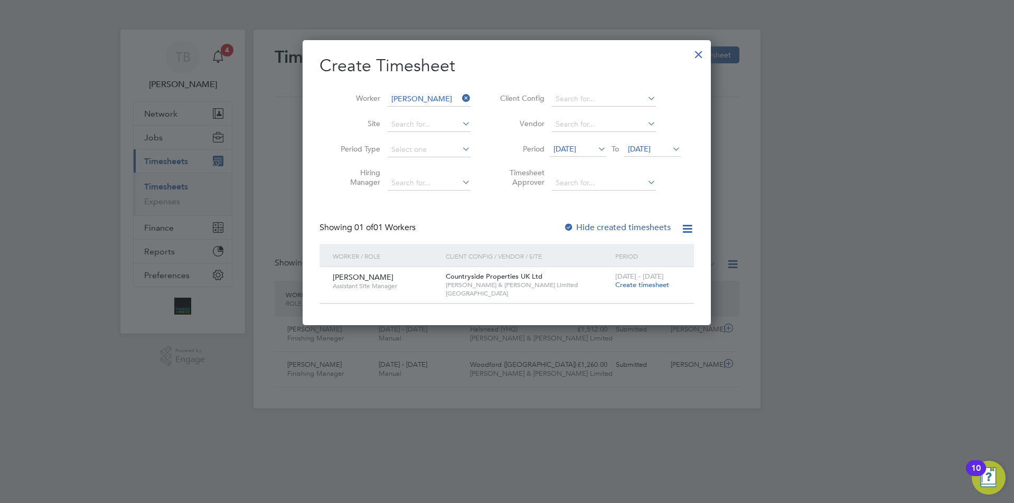
click at [660, 278] on span "29 Sep - 5 Oct 2025" at bounding box center [639, 276] width 49 height 9
click at [657, 283] on span "Create timesheet" at bounding box center [642, 284] width 54 height 9
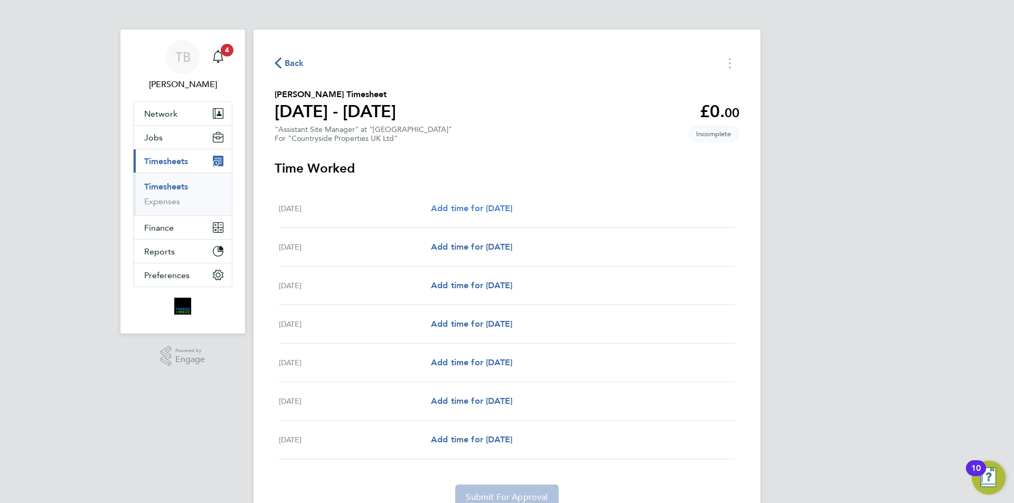
click at [473, 209] on span "Add time for Mon 29 Sep" at bounding box center [471, 208] width 81 height 10
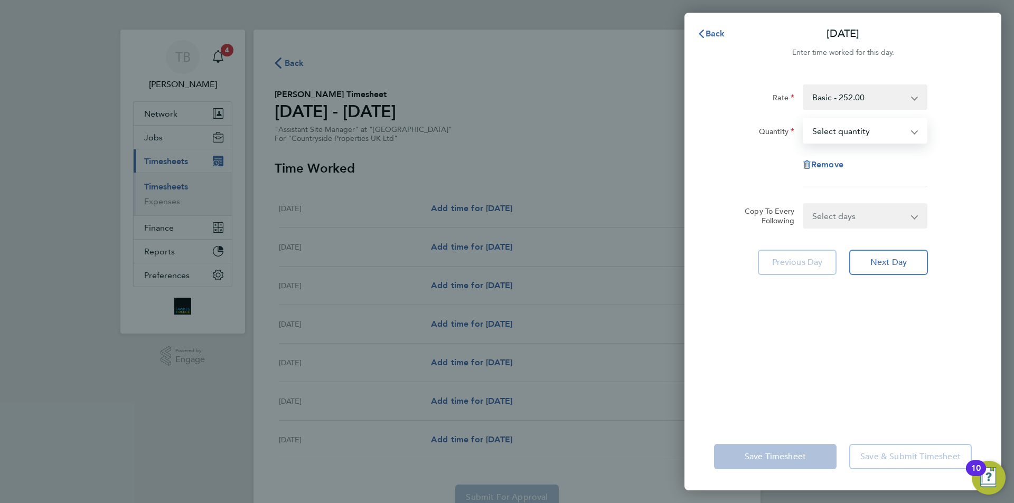
click at [853, 128] on select "Select quantity 0.5 1" at bounding box center [859, 130] width 110 height 23
select select "1"
click at [804, 119] on select "Select quantity 0.5 1" at bounding box center [859, 130] width 110 height 23
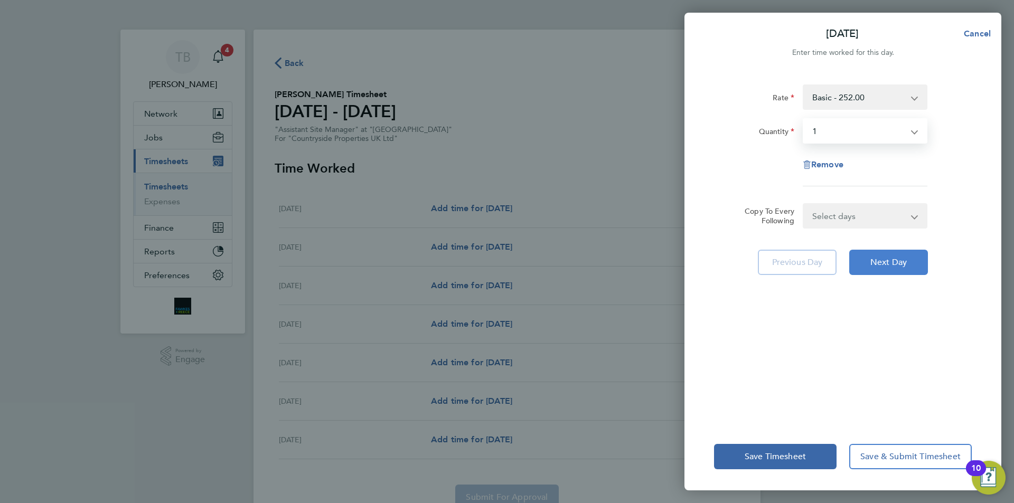
click at [892, 252] on button "Next Day" at bounding box center [888, 262] width 79 height 25
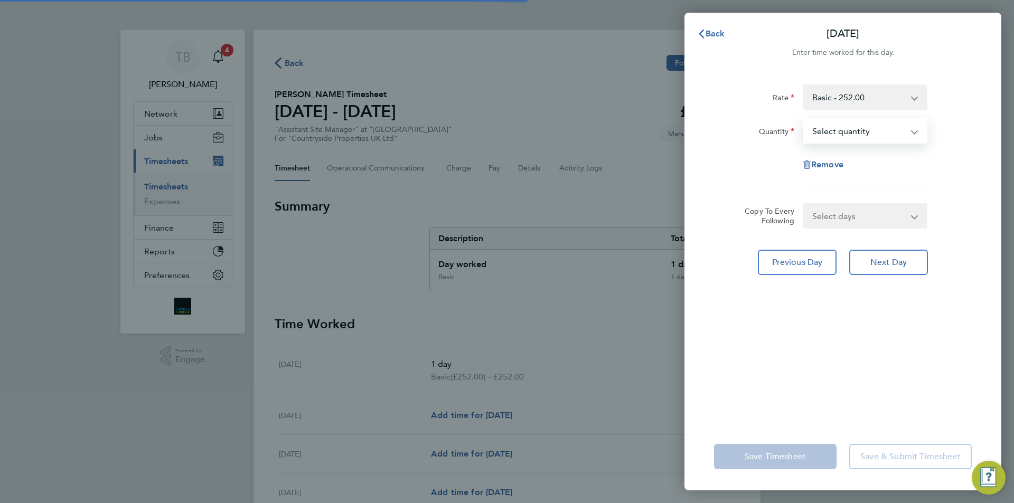
click at [870, 130] on select "Select quantity 0.5 1" at bounding box center [859, 130] width 110 height 23
select select "1"
click at [804, 119] on select "Select quantity 0.5 1" at bounding box center [859, 130] width 110 height 23
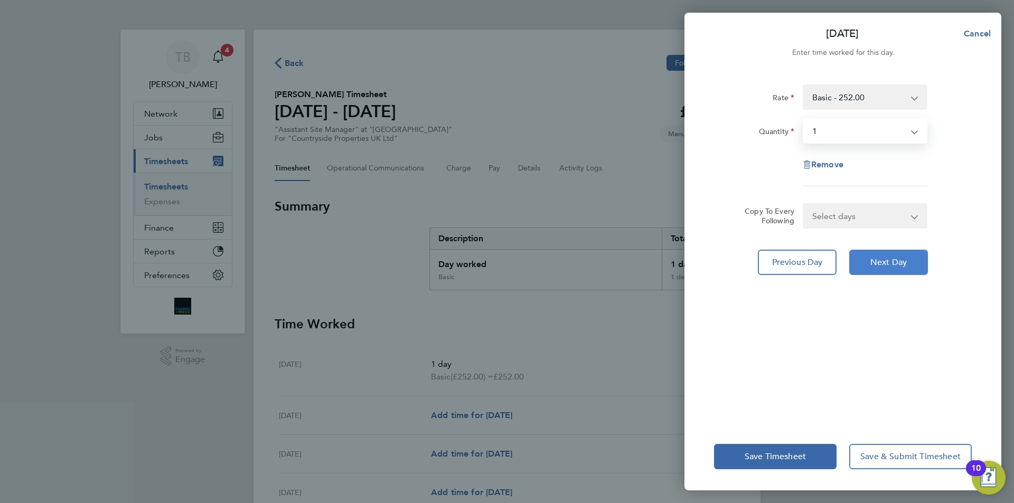
click at [903, 259] on span "Next Day" at bounding box center [888, 262] width 36 height 11
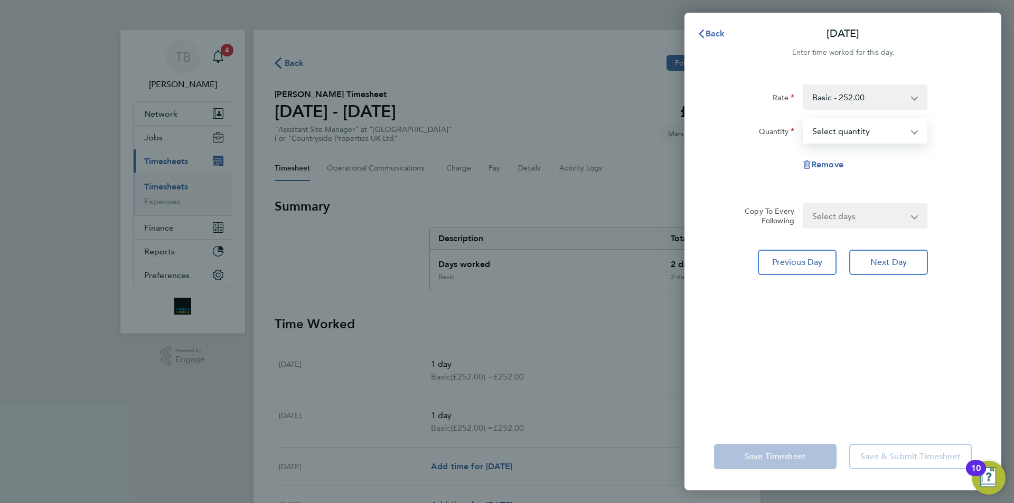
select select "1"
click at [804, 119] on select "Select quantity 0.5 1" at bounding box center [859, 130] width 110 height 23
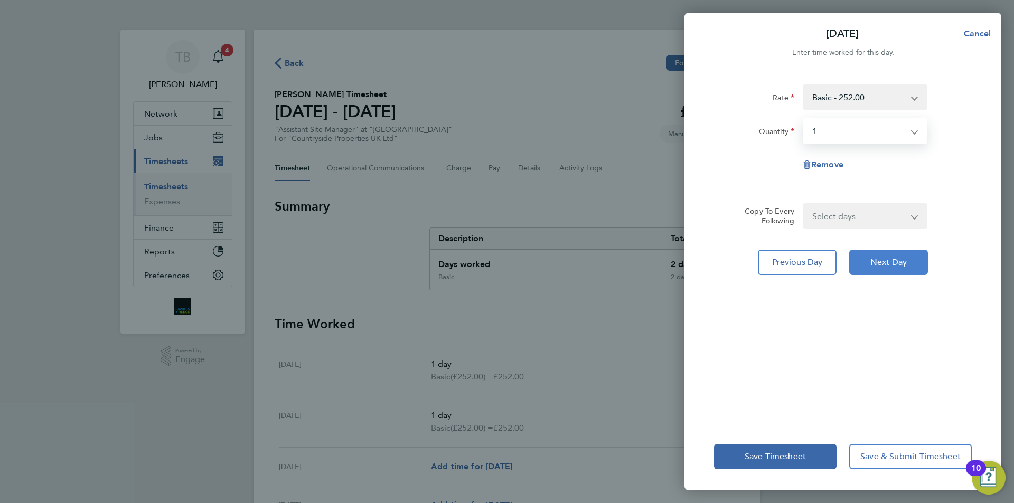
click at [888, 265] on span "Next Day" at bounding box center [888, 262] width 36 height 11
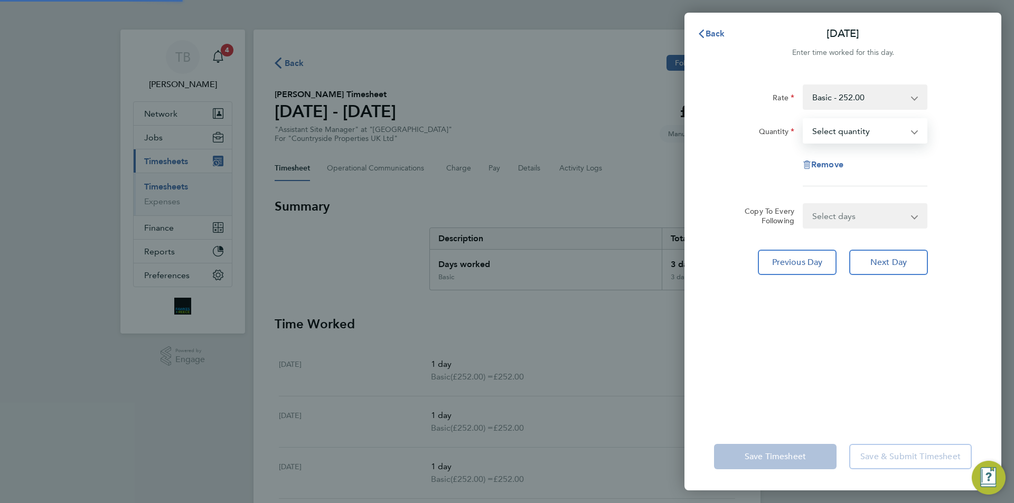
drag, startPoint x: 842, startPoint y: 131, endPoint x: 840, endPoint y: 140, distance: 9.4
click at [842, 131] on select "Select quantity 0.5 1" at bounding box center [859, 130] width 110 height 23
select select "1"
click at [804, 119] on select "Select quantity 0.5 1" at bounding box center [859, 130] width 110 height 23
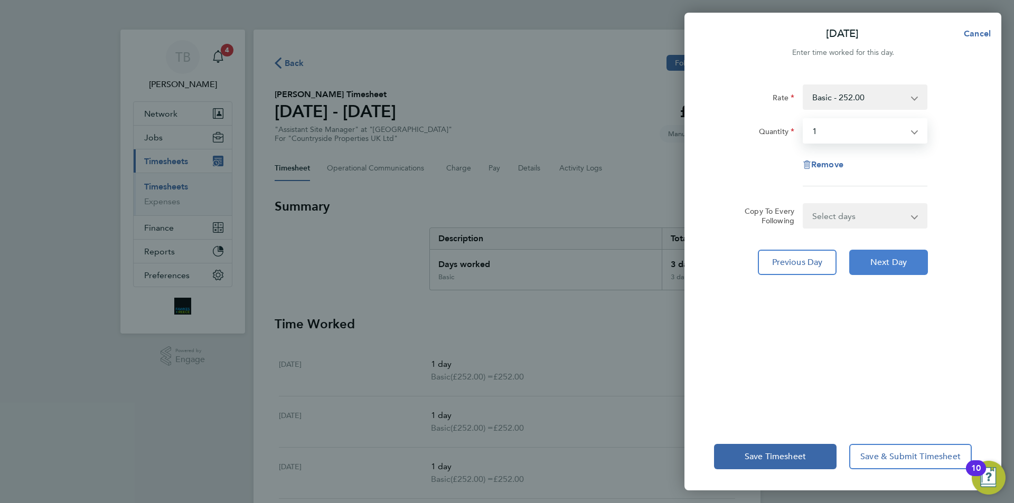
click at [892, 265] on span "Next Day" at bounding box center [888, 262] width 36 height 11
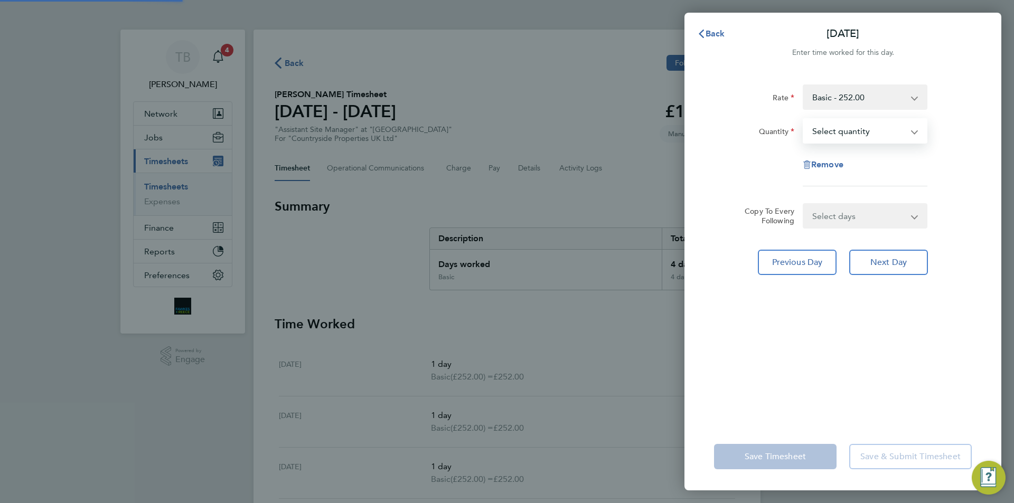
click at [848, 130] on select "Select quantity 0.5 1" at bounding box center [859, 130] width 110 height 23
select select "1"
click at [804, 119] on select "Select quantity 0.5 1" at bounding box center [859, 130] width 110 height 23
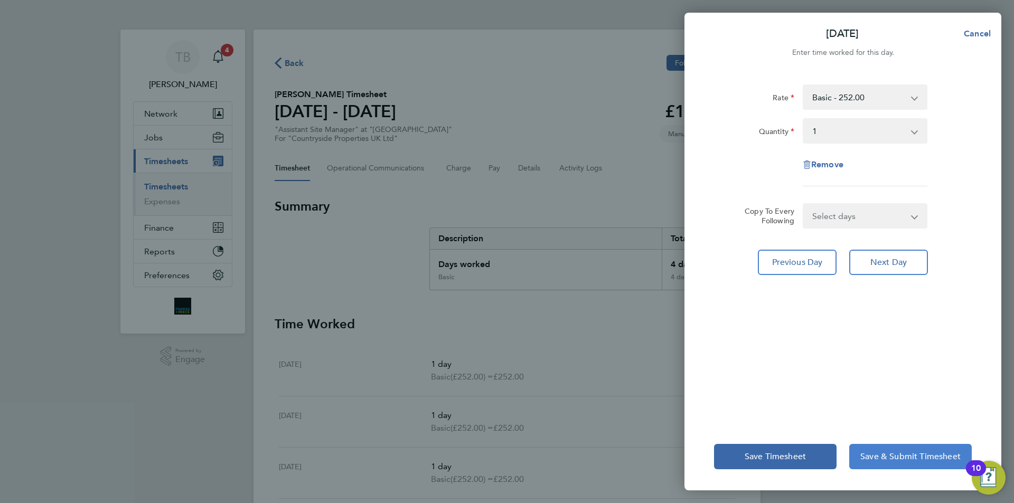
click at [911, 449] on button "Save & Submit Timesheet" at bounding box center [910, 456] width 123 height 25
